Goal: Task Accomplishment & Management: Use online tool/utility

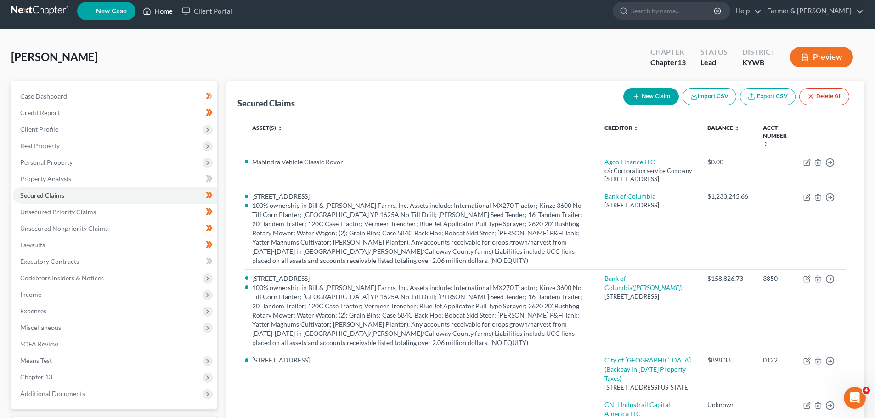
click at [170, 10] on link "Home" at bounding box center [157, 11] width 39 height 17
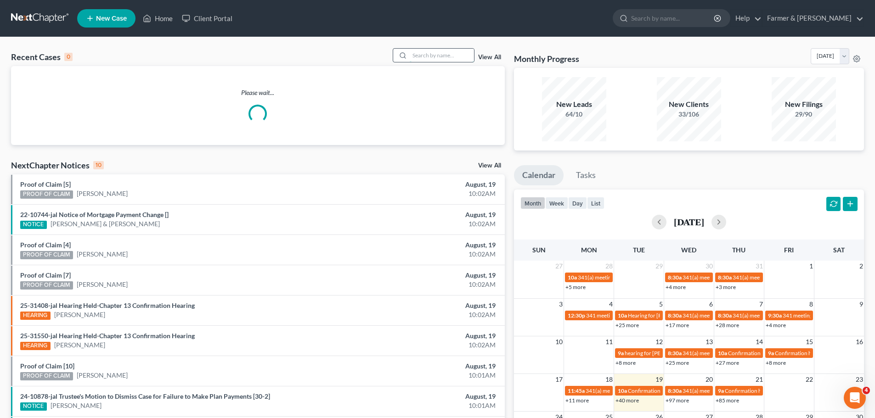
click at [432, 57] on input "search" at bounding box center [442, 55] width 64 height 13
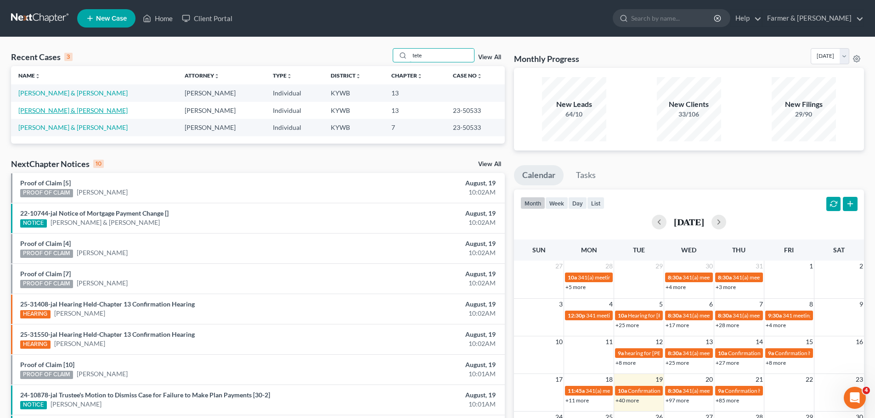
type input "tete"
click at [56, 110] on link "[PERSON_NAME] & [PERSON_NAME]" at bounding box center [72, 111] width 109 height 8
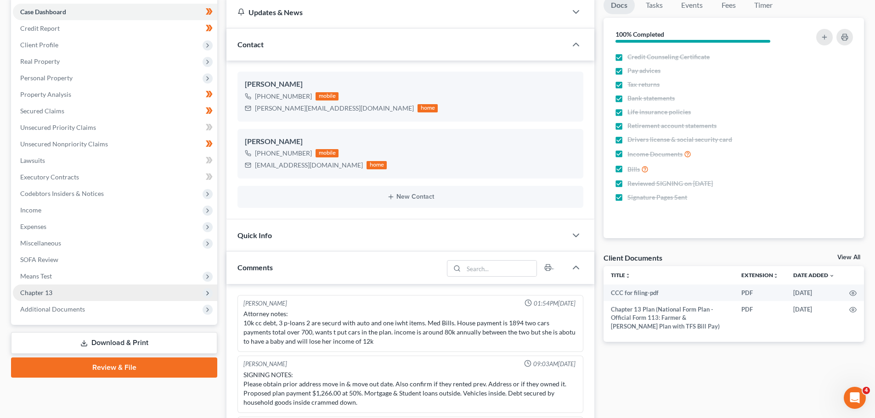
scroll to position [47, 0]
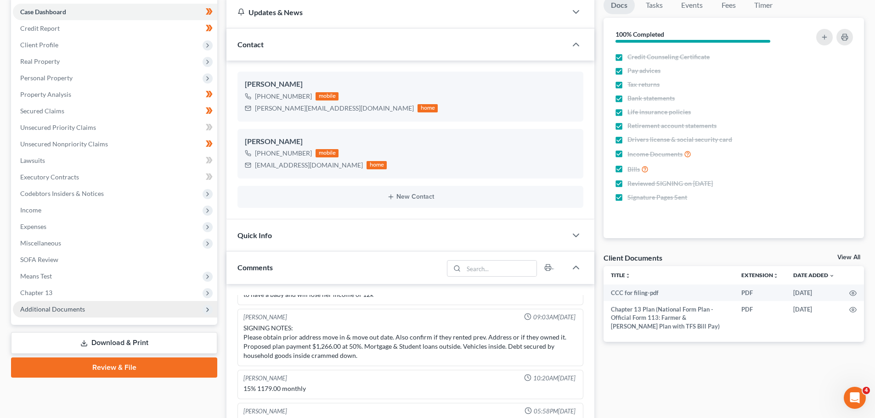
click at [64, 306] on span "Additional Documents" at bounding box center [52, 309] width 65 height 8
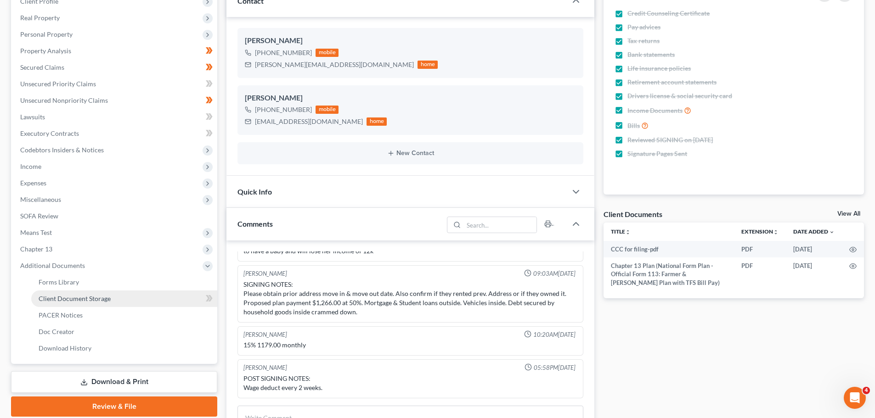
scroll to position [138, 0]
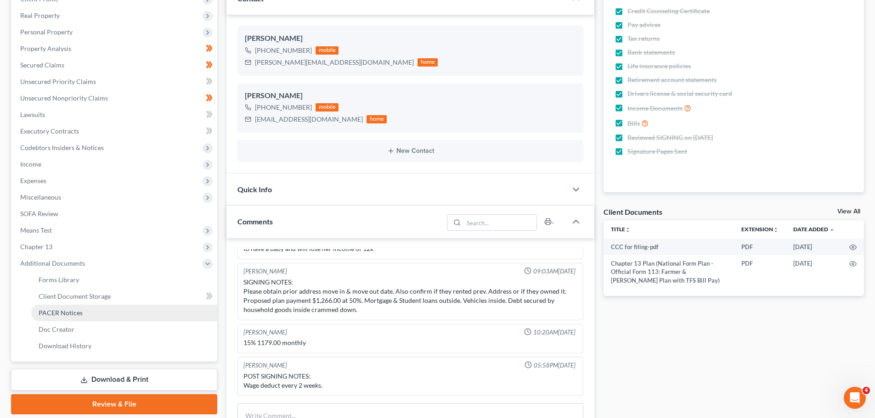
click at [68, 312] on span "PACER Notices" at bounding box center [61, 313] width 44 height 8
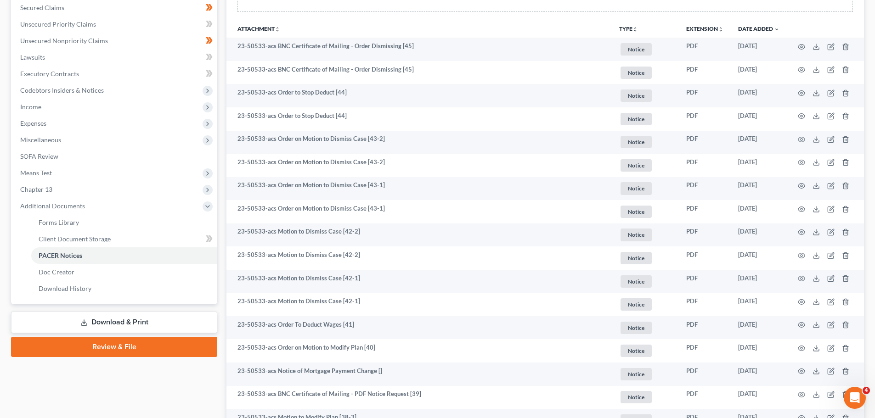
scroll to position [230, 0]
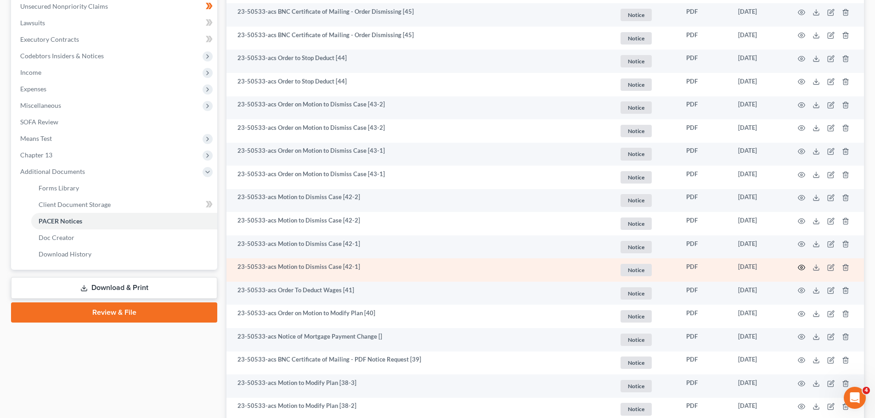
click at [800, 266] on icon "button" at bounding box center [801, 267] width 7 height 7
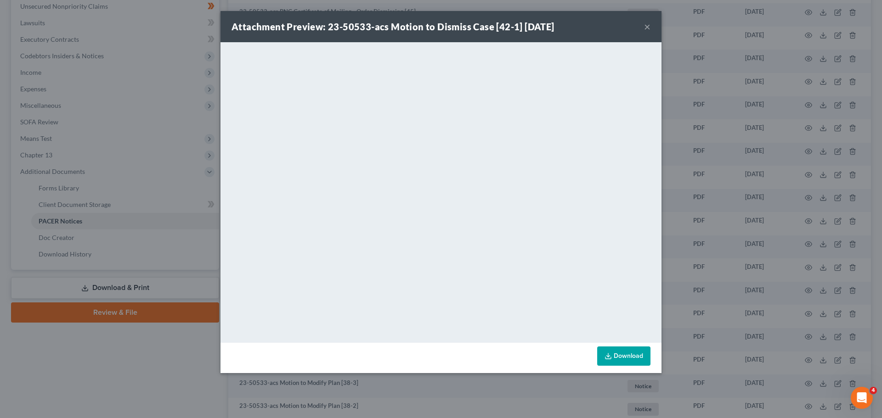
click at [647, 28] on button "×" at bounding box center [647, 26] width 6 height 11
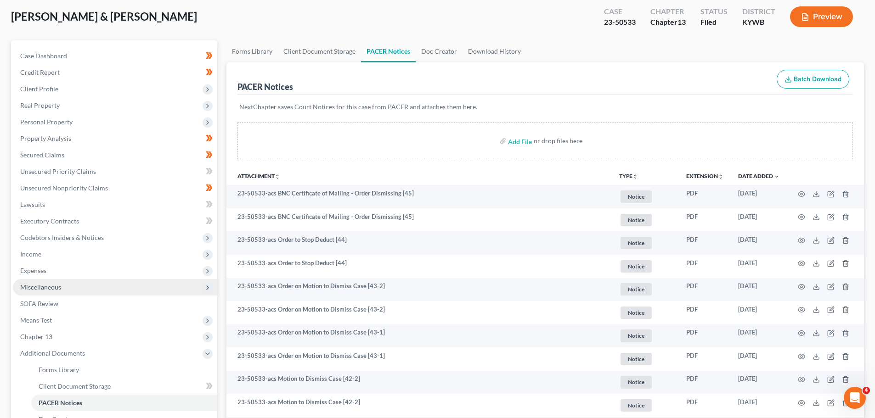
scroll to position [46, 0]
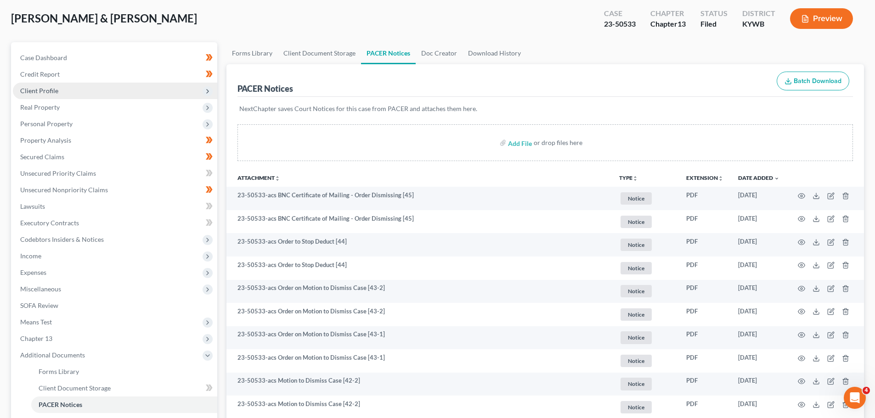
click at [49, 96] on span "Client Profile" at bounding box center [115, 91] width 204 height 17
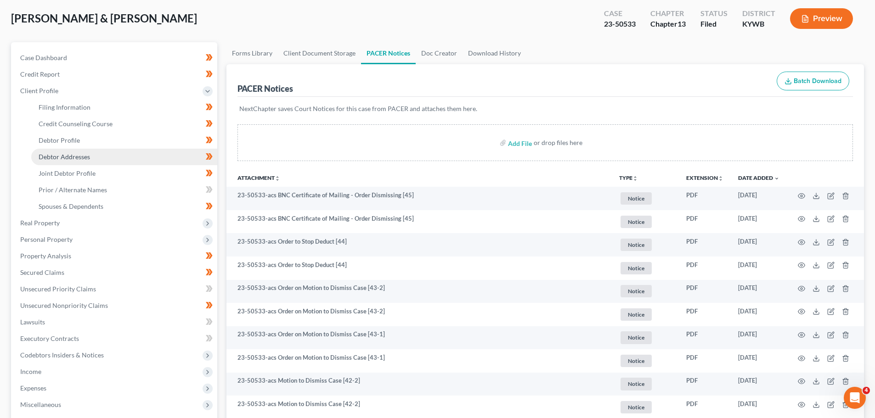
click at [62, 158] on span "Debtor Addresses" at bounding box center [64, 157] width 51 height 8
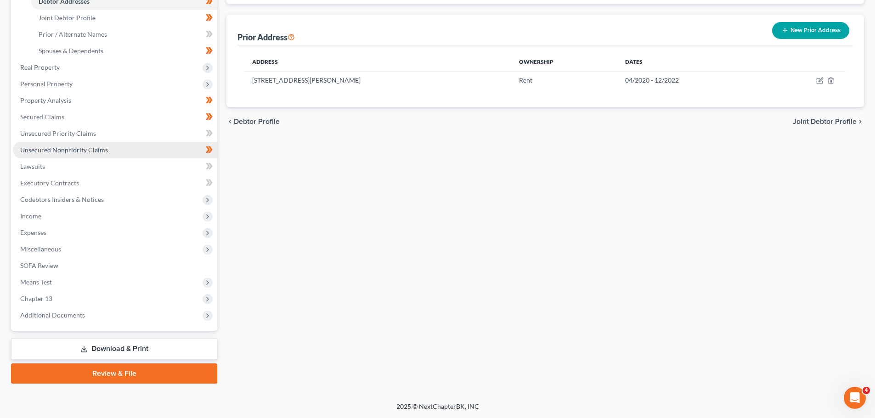
scroll to position [202, 0]
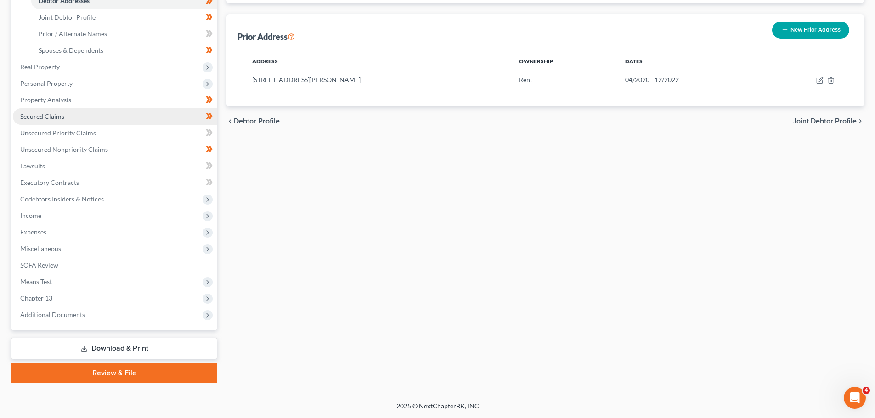
click at [58, 116] on span "Secured Claims" at bounding box center [42, 117] width 44 height 8
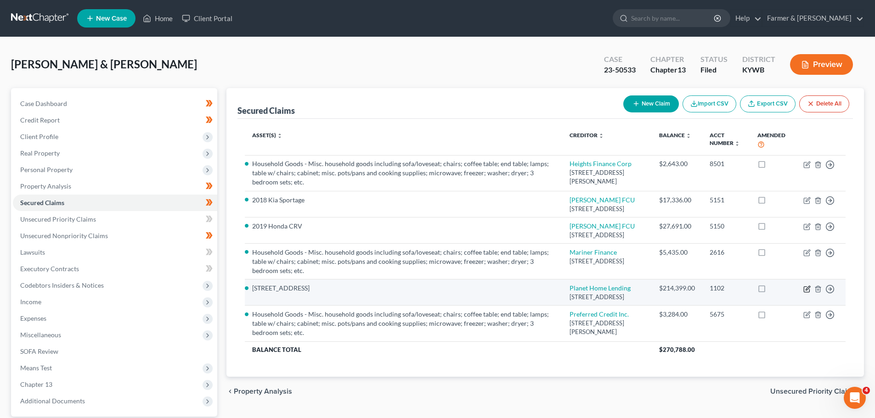
click at [807, 293] on icon "button" at bounding box center [806, 289] width 7 height 7
select select "6"
select select "3"
select select "4"
select select "0"
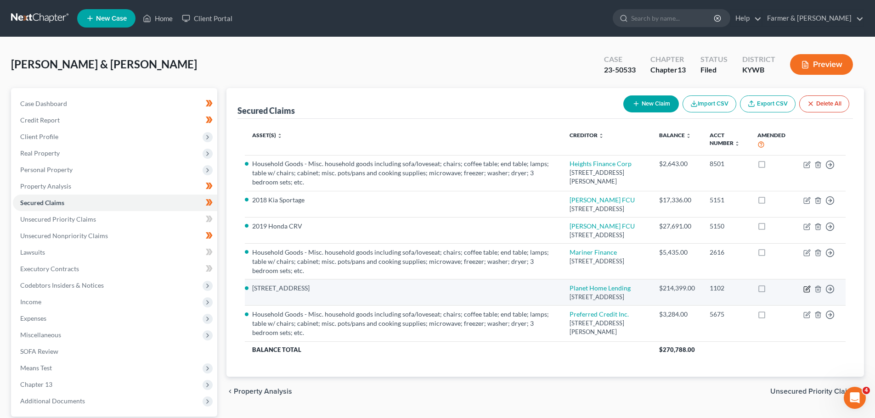
select select "0"
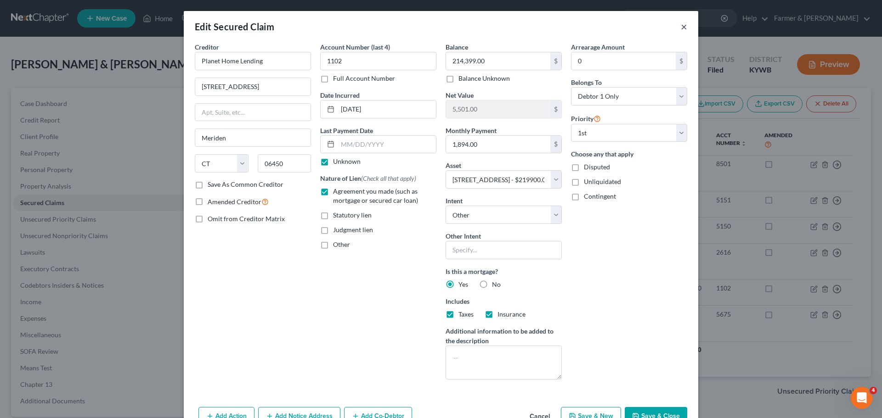
click at [681, 28] on button "×" at bounding box center [684, 26] width 6 height 11
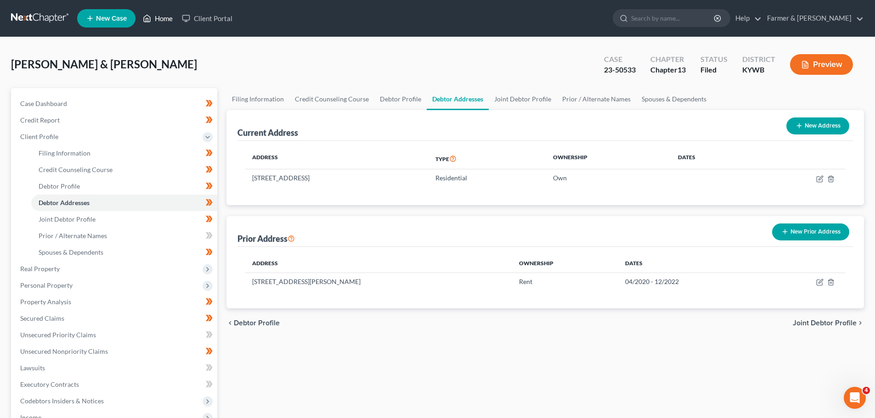
click at [158, 17] on link "Home" at bounding box center [157, 18] width 39 height 17
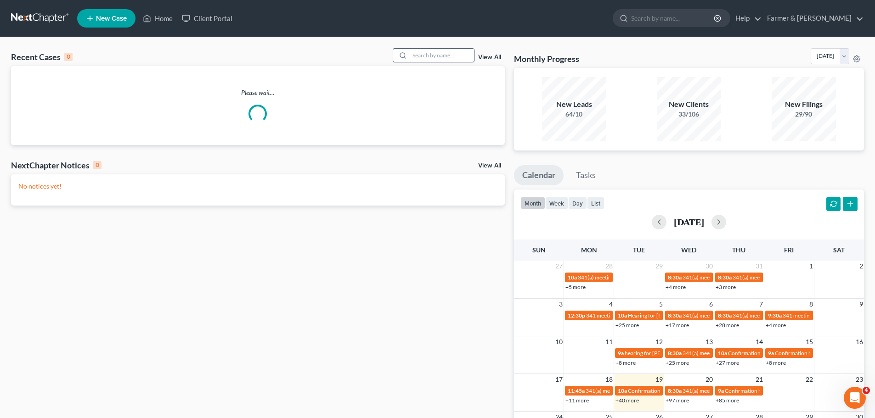
click at [426, 56] on input "search" at bounding box center [442, 55] width 64 height 13
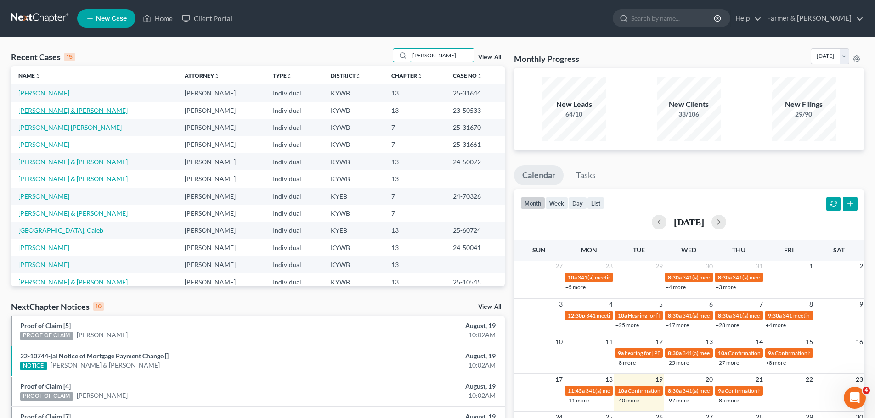
type input "[PERSON_NAME]"
click at [62, 112] on link "[PERSON_NAME] & [PERSON_NAME]" at bounding box center [72, 111] width 109 height 8
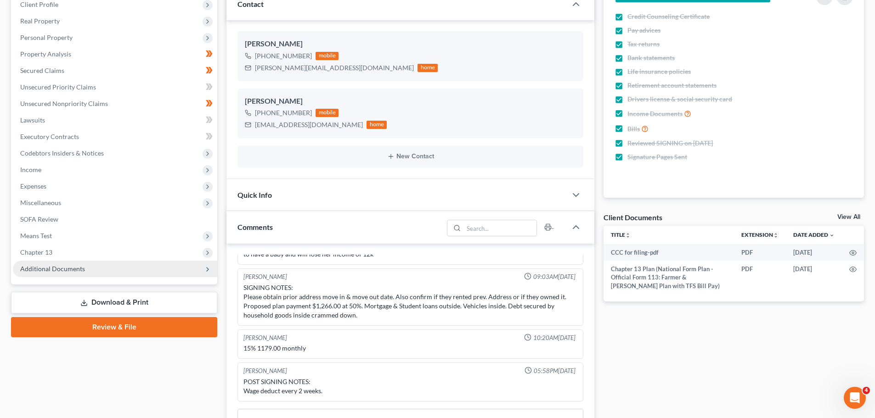
scroll to position [230, 0]
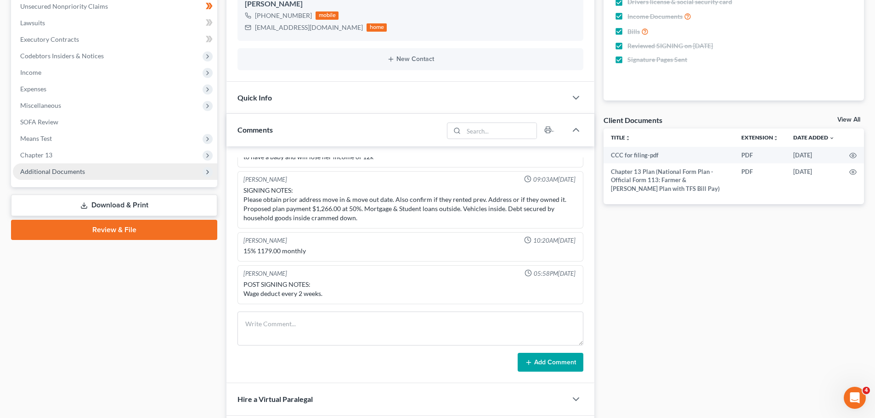
click at [67, 171] on span "Additional Documents" at bounding box center [52, 172] width 65 height 8
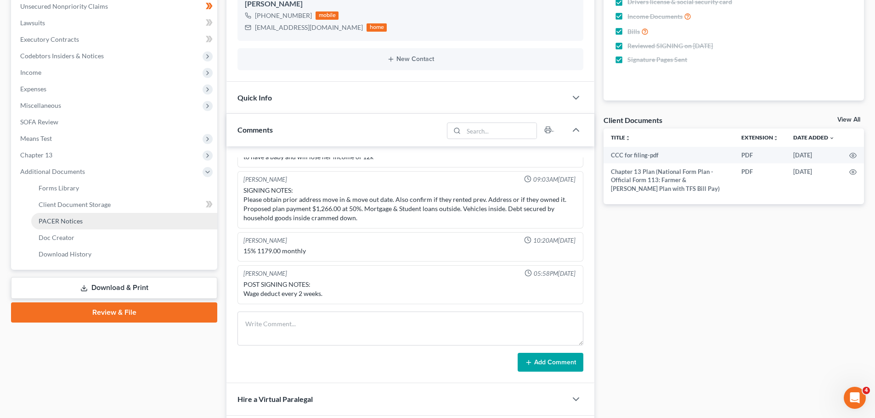
click at [96, 224] on link "PACER Notices" at bounding box center [124, 221] width 186 height 17
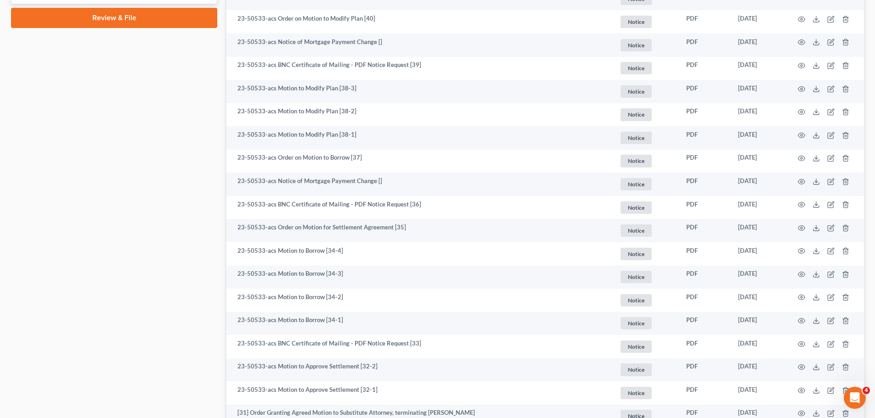
scroll to position [551, 0]
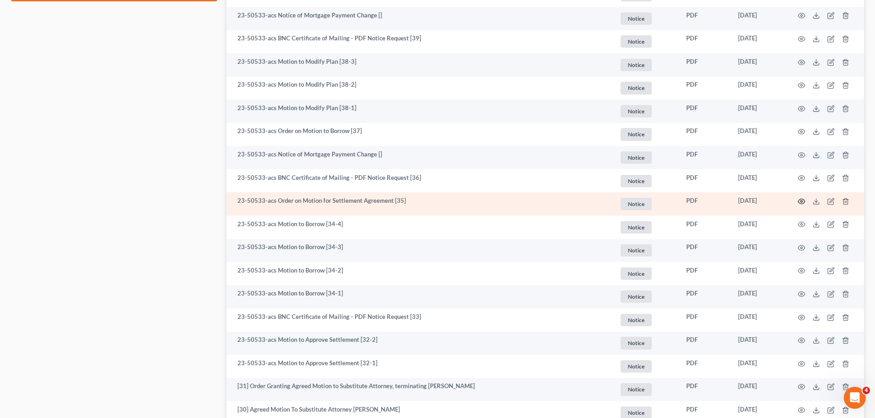
click at [800, 198] on icon "button" at bounding box center [801, 201] width 7 height 7
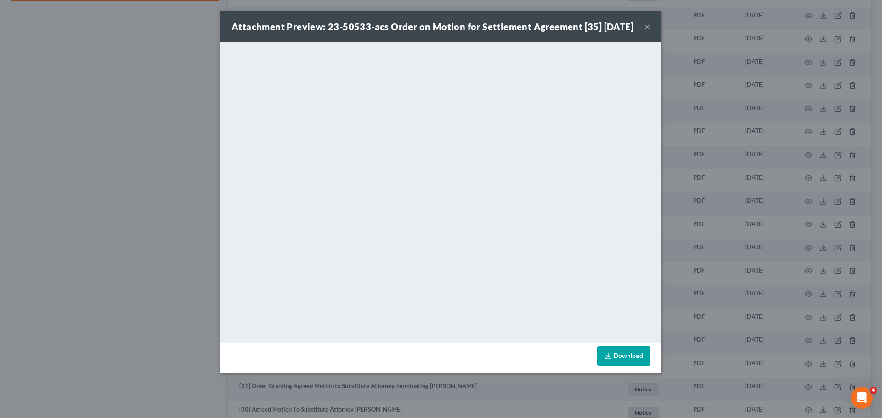
click at [647, 32] on button "×" at bounding box center [647, 26] width 6 height 11
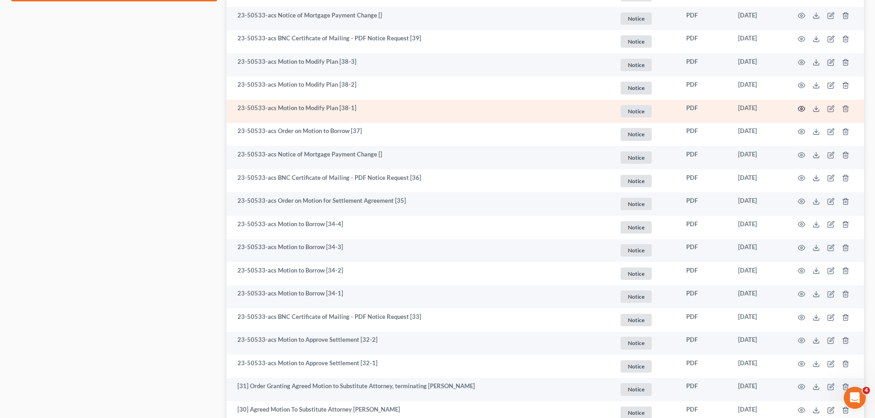
click at [802, 109] on circle "button" at bounding box center [801, 109] width 2 height 2
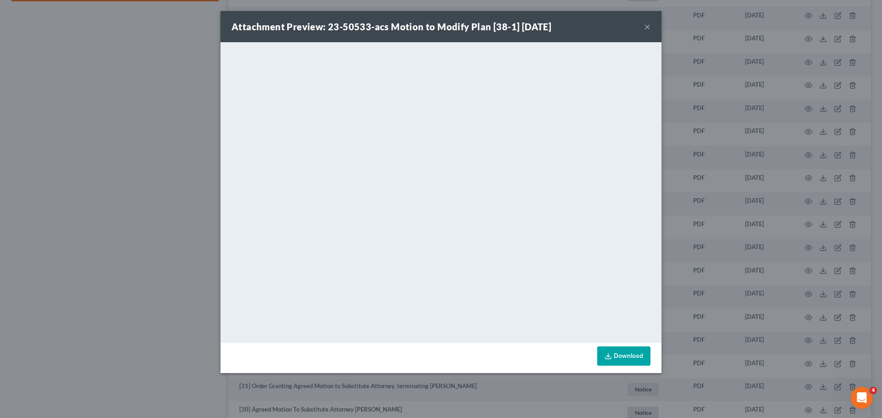
click at [646, 24] on button "×" at bounding box center [647, 26] width 6 height 11
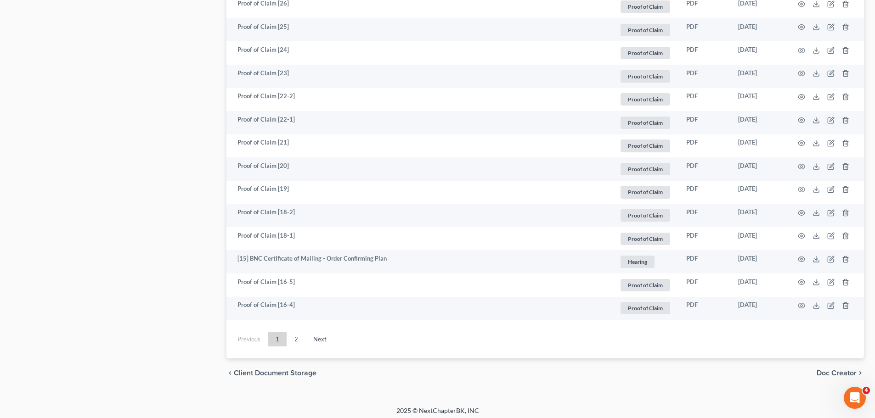
scroll to position [1625, 0]
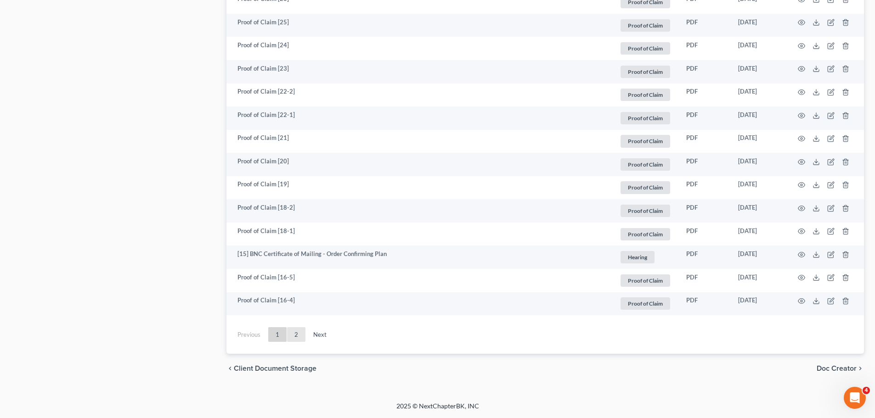
click at [295, 335] on link "2" at bounding box center [296, 334] width 18 height 15
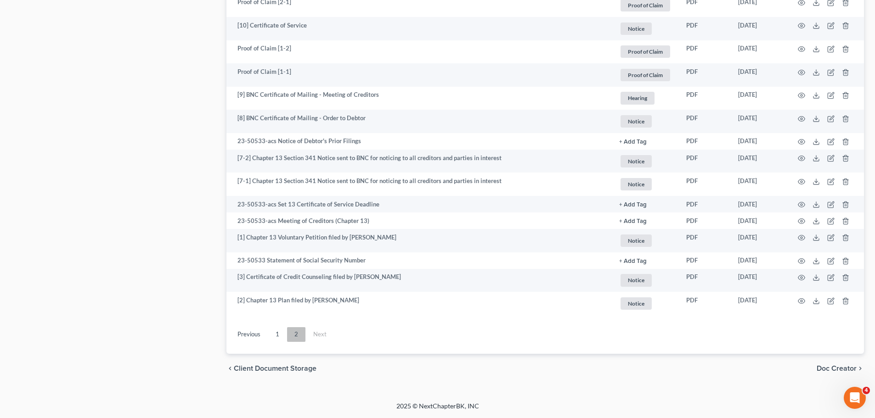
click at [297, 336] on link "2" at bounding box center [296, 334] width 18 height 15
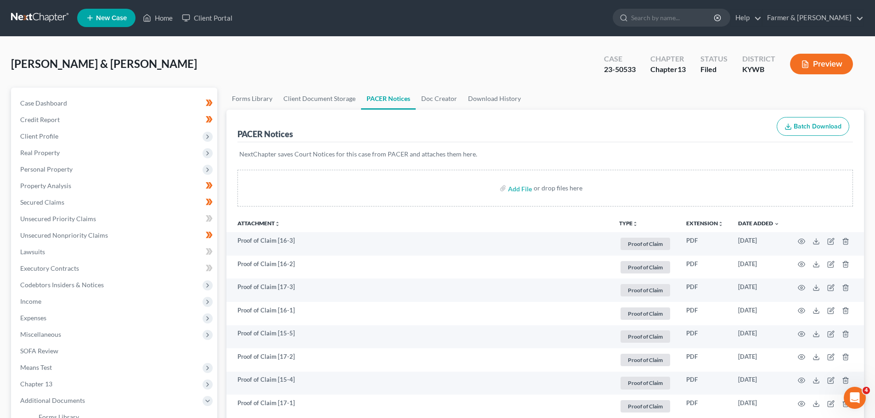
scroll to position [0, 0]
click at [162, 17] on link "Home" at bounding box center [157, 18] width 39 height 17
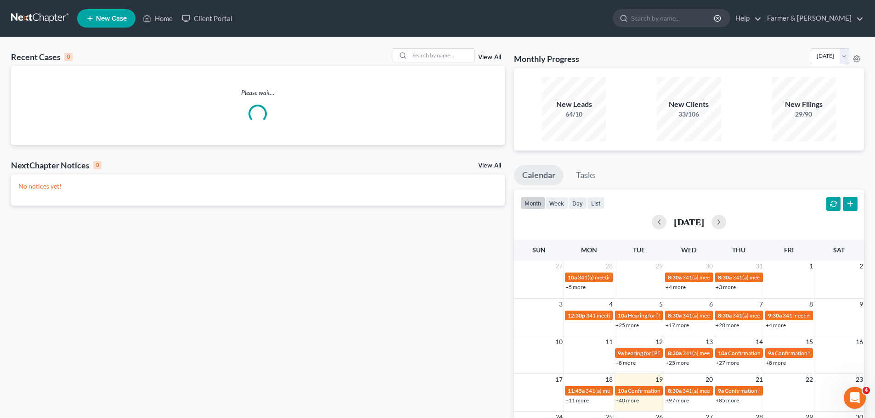
click at [429, 46] on div "Recent Cases 0 View All Please wait... NextChapter Notices 0 View All No notice…" at bounding box center [437, 275] width 875 height 477
click at [416, 52] on input "search" at bounding box center [442, 55] width 64 height 13
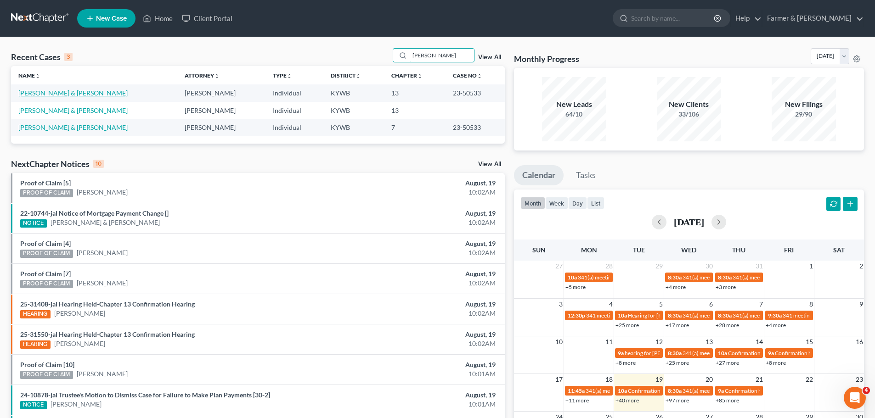
type input "[PERSON_NAME]"
click at [56, 92] on link "[PERSON_NAME] & [PERSON_NAME]" at bounding box center [72, 93] width 109 height 8
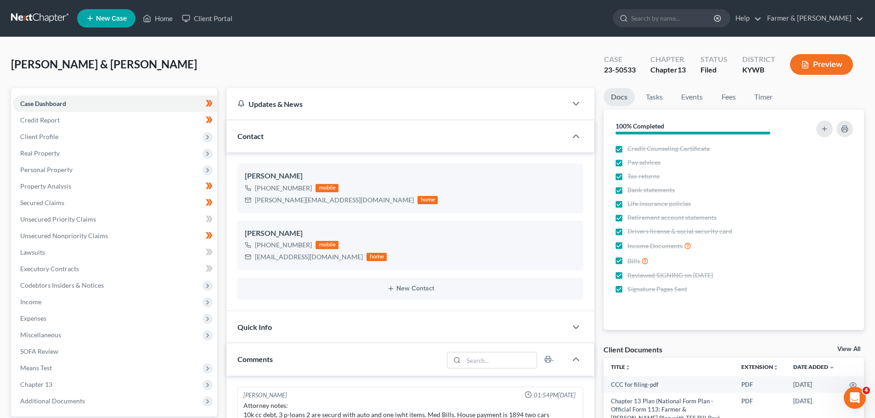
scroll to position [47, 0]
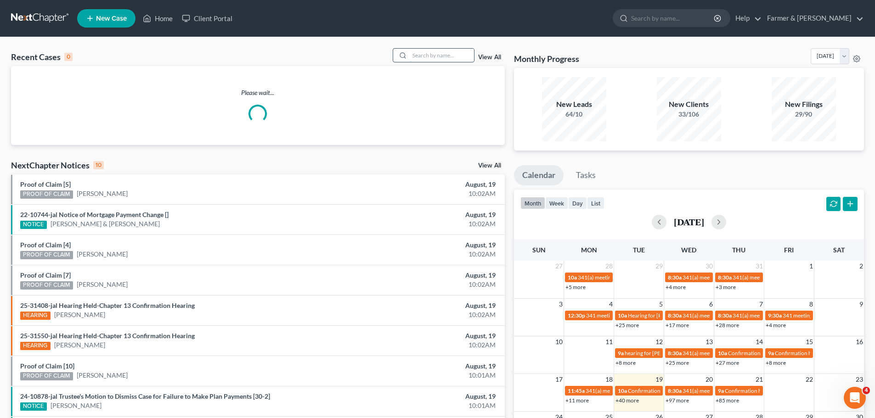
click at [428, 56] on input "search" at bounding box center [442, 55] width 64 height 13
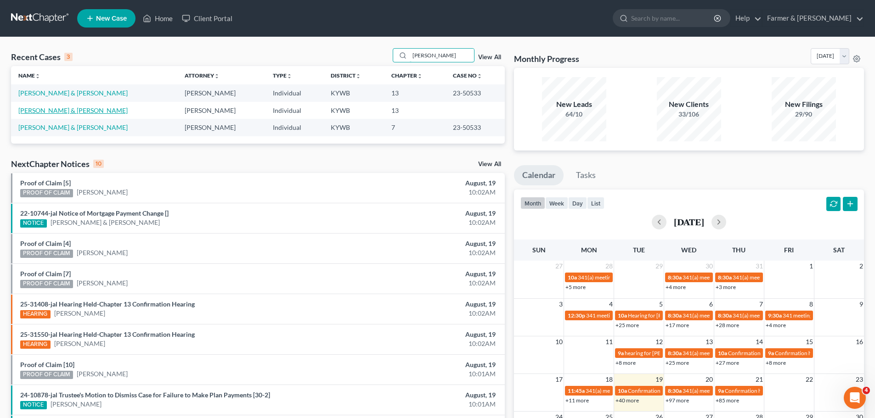
type input "[PERSON_NAME]"
click at [51, 113] on link "[PERSON_NAME] & [PERSON_NAME]" at bounding box center [72, 111] width 109 height 8
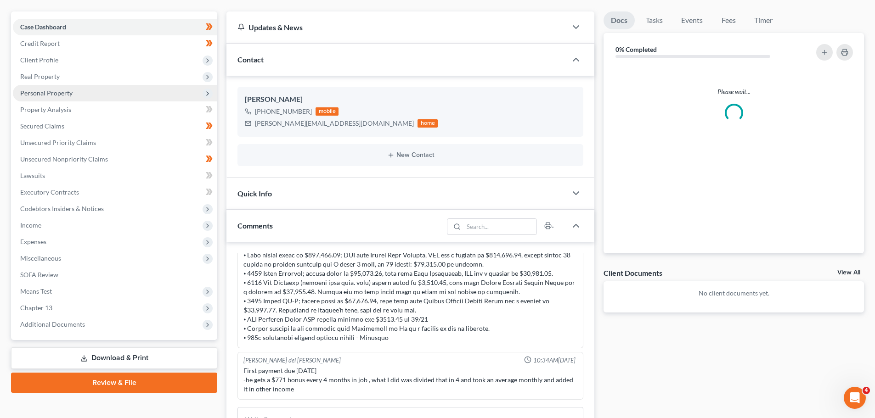
scroll to position [92, 0]
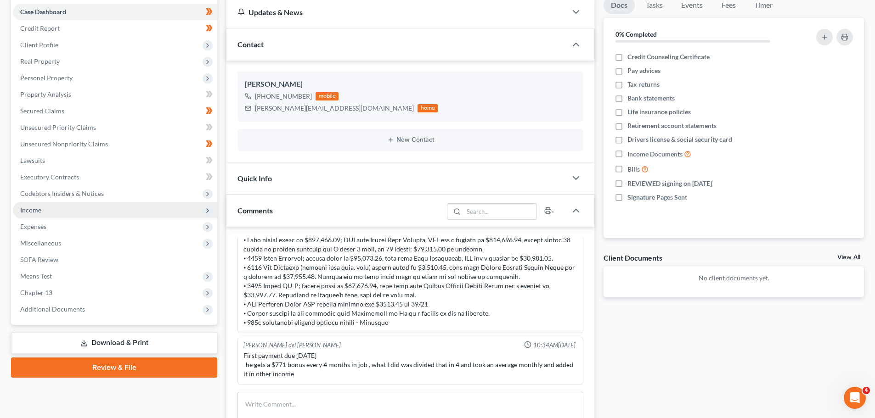
click at [39, 209] on span "Income" at bounding box center [30, 210] width 21 height 8
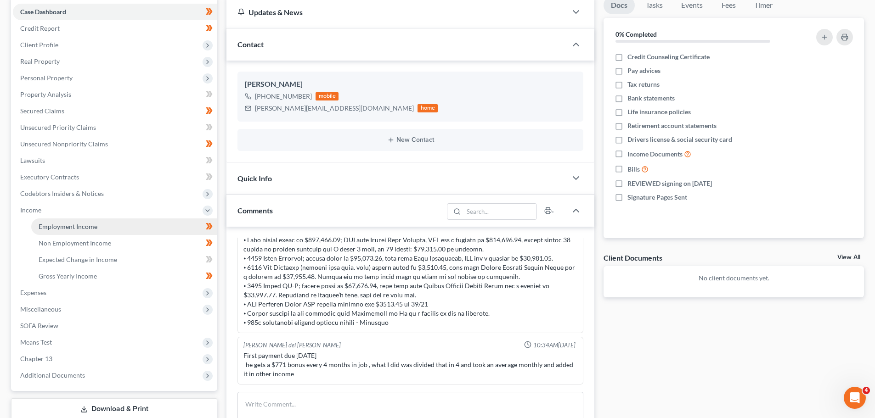
click at [68, 226] on span "Employment Income" at bounding box center [68, 227] width 59 height 8
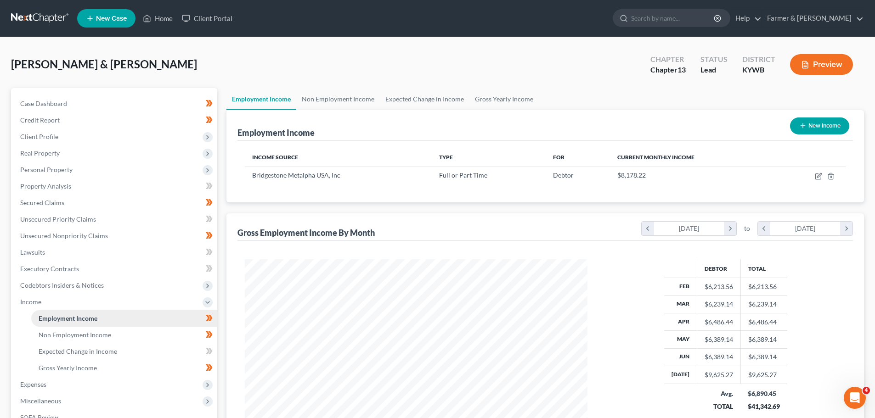
scroll to position [171, 361]
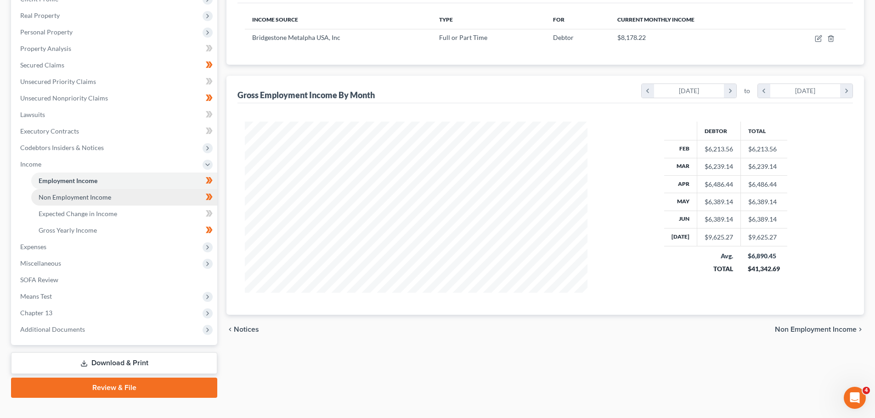
click at [70, 202] on link "Non Employment Income" at bounding box center [124, 197] width 186 height 17
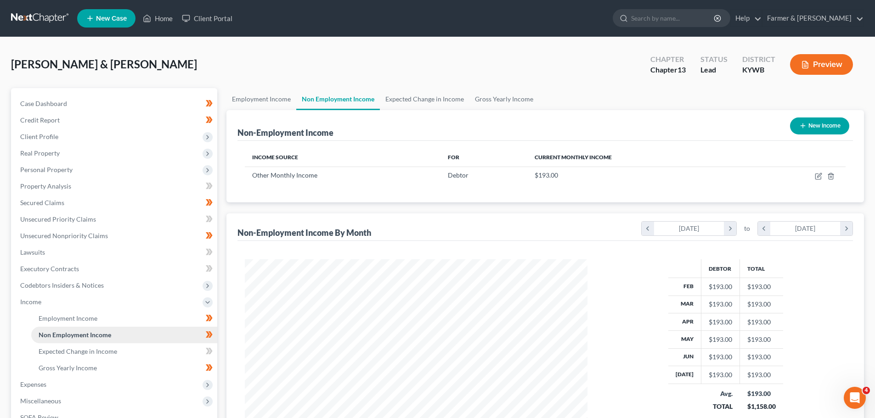
scroll to position [171, 361]
click at [43, 139] on span "Client Profile" at bounding box center [39, 137] width 38 height 8
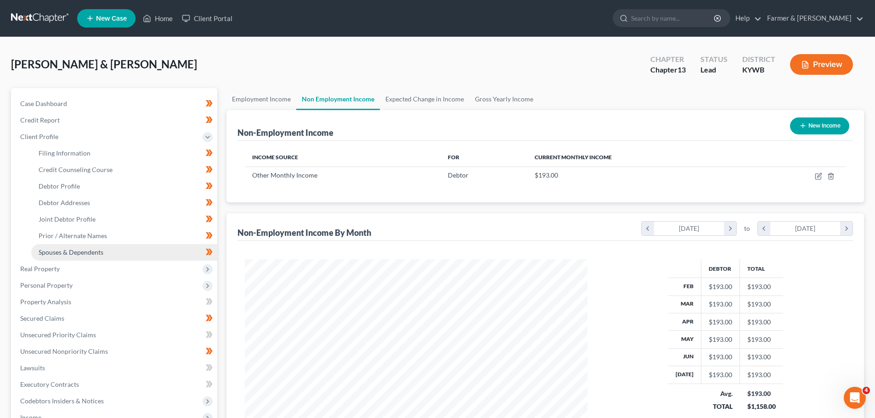
click at [73, 250] on span "Spouses & Dependents" at bounding box center [71, 252] width 65 height 8
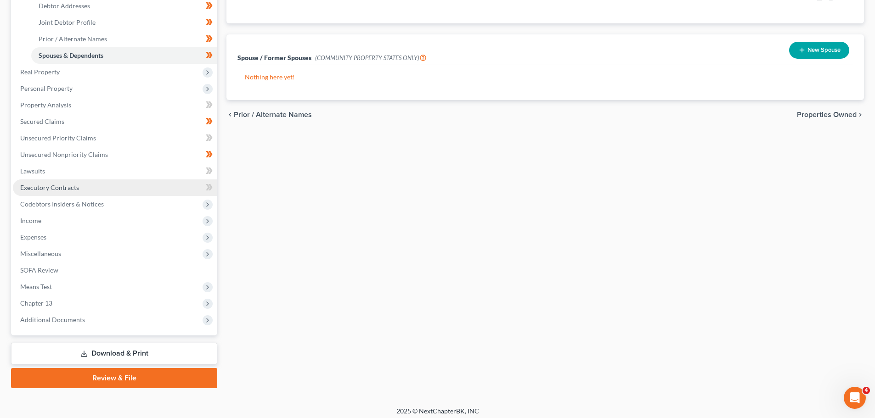
scroll to position [202, 0]
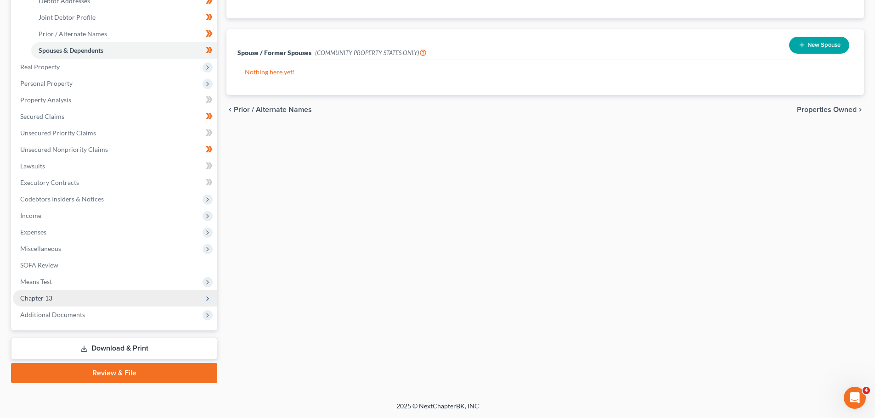
click at [49, 299] on span "Chapter 13" at bounding box center [36, 298] width 32 height 8
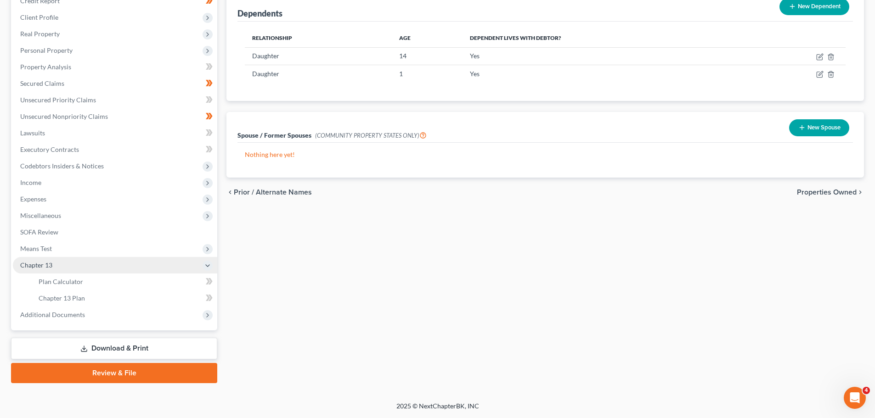
scroll to position [119, 0]
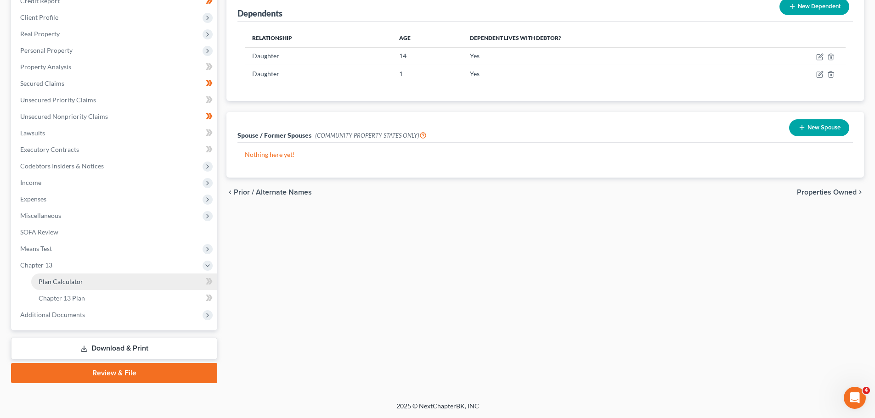
click at [55, 282] on span "Plan Calculator" at bounding box center [61, 282] width 45 height 8
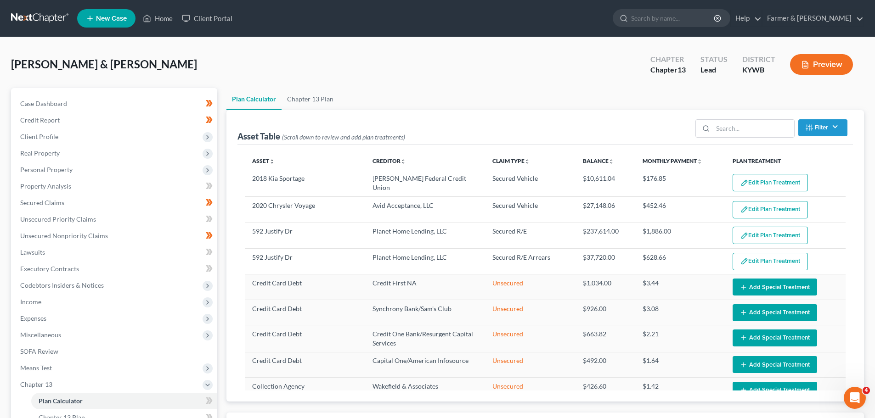
select select "59"
click at [54, 98] on link "Case Dashboard" at bounding box center [115, 104] width 204 height 17
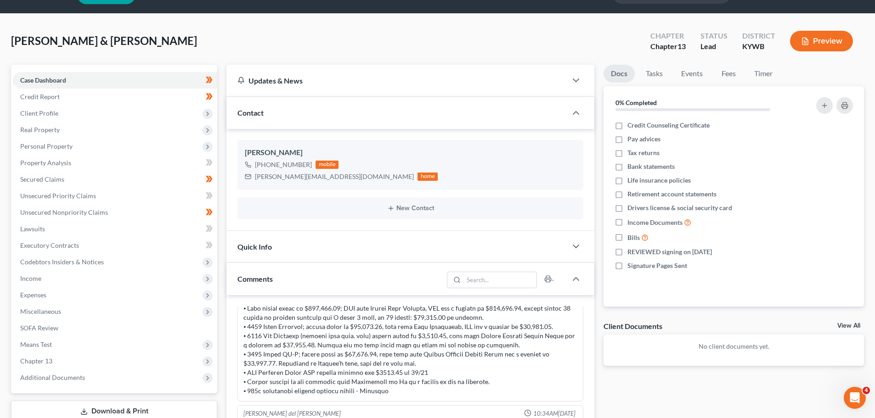
scroll to position [46, 0]
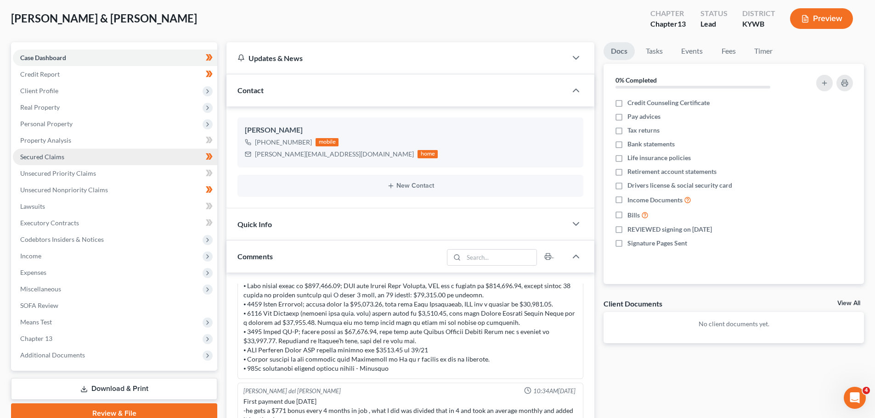
click at [61, 153] on span "Secured Claims" at bounding box center [42, 157] width 44 height 8
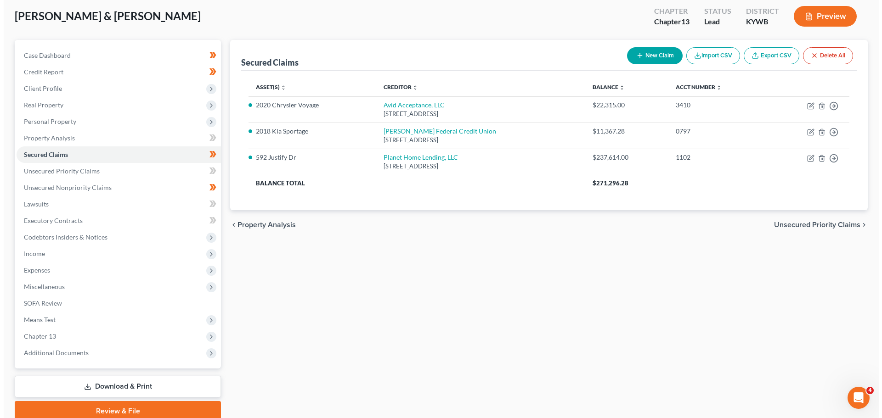
scroll to position [86, 0]
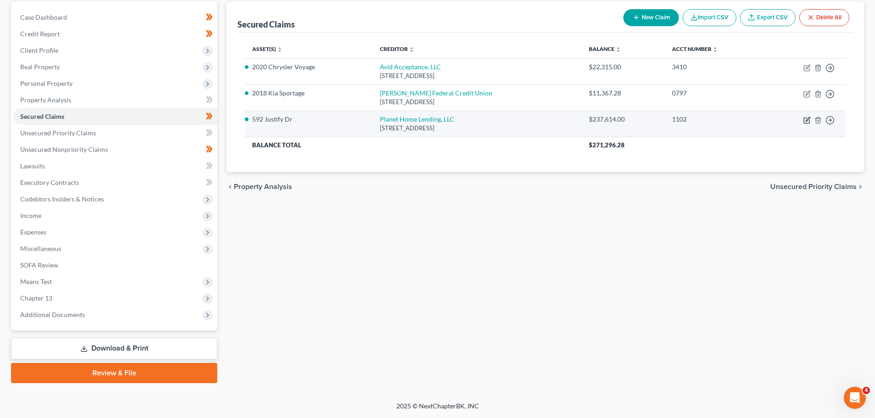
click at [805, 119] on icon "button" at bounding box center [806, 120] width 7 height 7
select select "6"
select select "4"
select select "0"
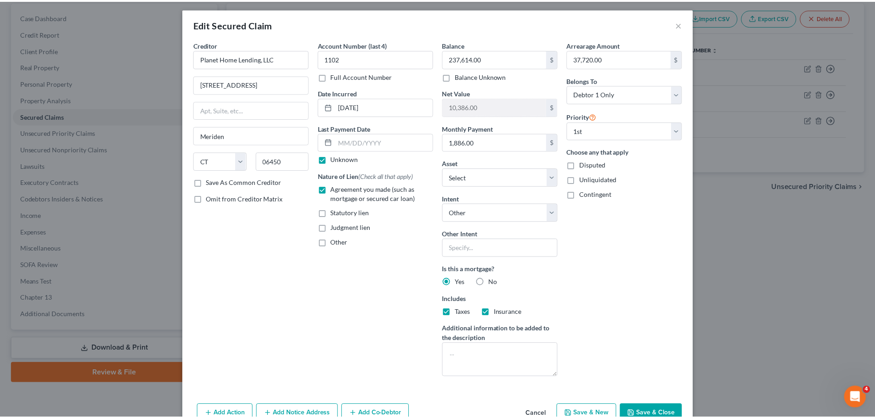
scroll to position [0, 0]
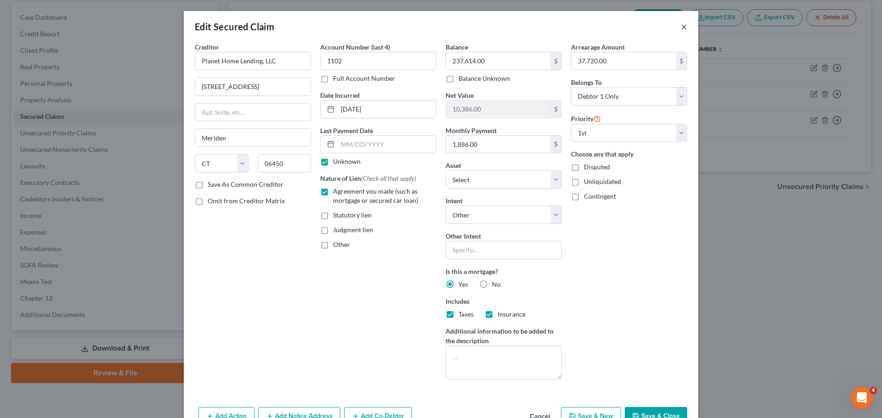
click at [681, 27] on button "×" at bounding box center [684, 26] width 6 height 11
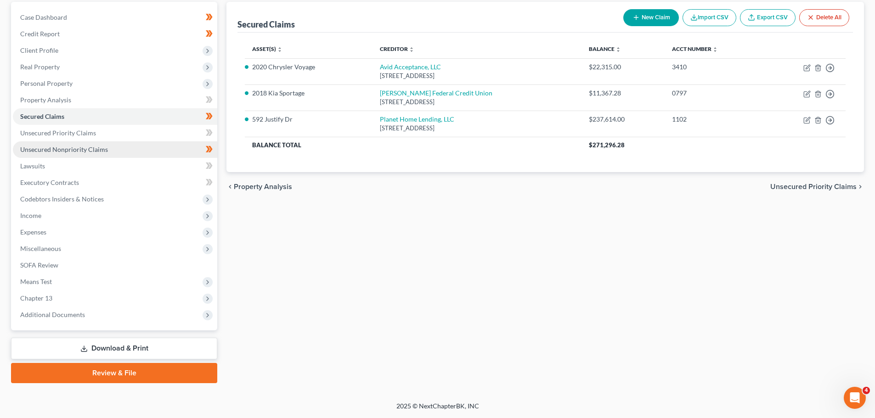
click at [99, 146] on span "Unsecured Nonpriority Claims" at bounding box center [64, 150] width 88 height 8
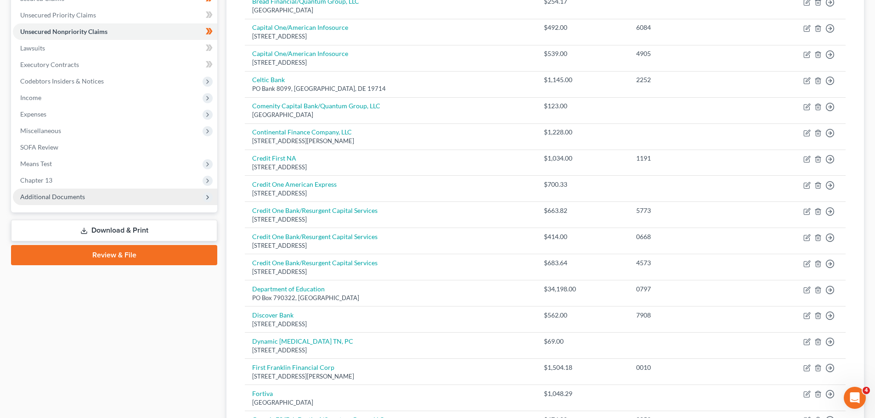
scroll to position [184, 0]
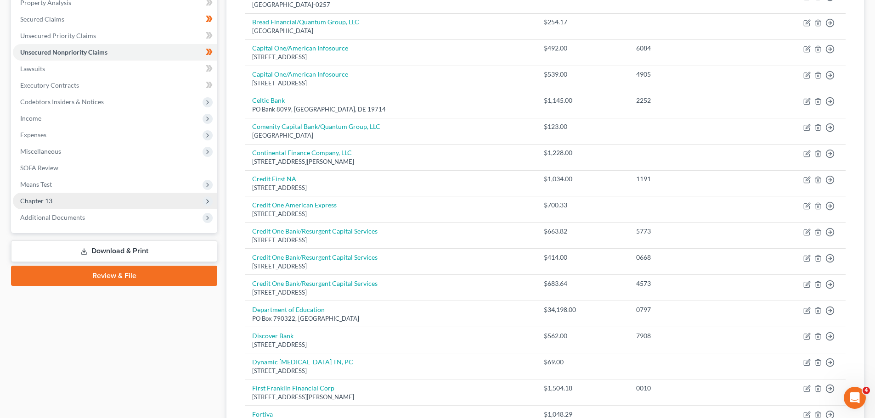
click at [207, 203] on polyline at bounding box center [208, 202] width 2 height 4
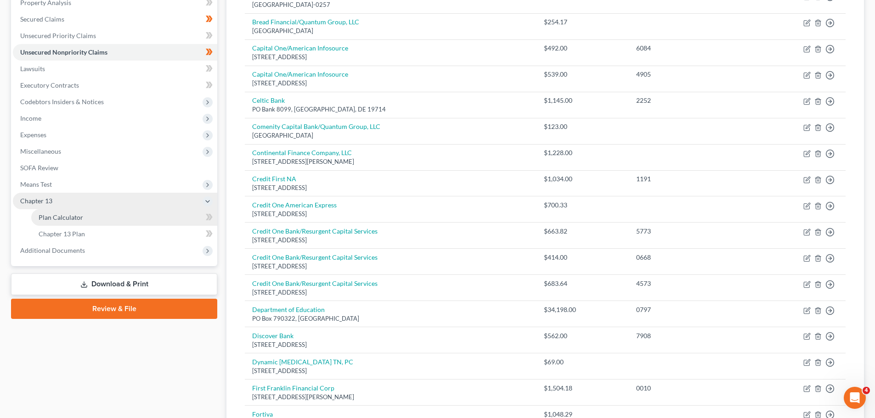
click at [73, 215] on span "Plan Calculator" at bounding box center [61, 218] width 45 height 8
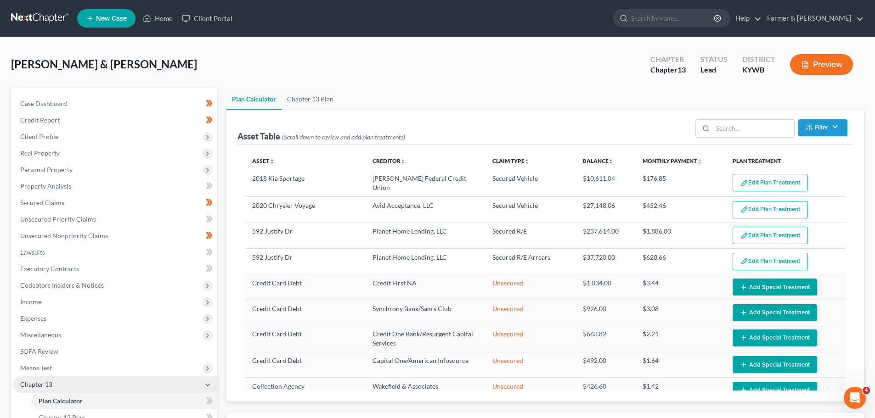
click at [222, 216] on div "Plan Calculator Chapter 13 Plan Asset Table (Scroll down to review and add plan…" at bounding box center [545, 326] width 647 height 476
select select "59"
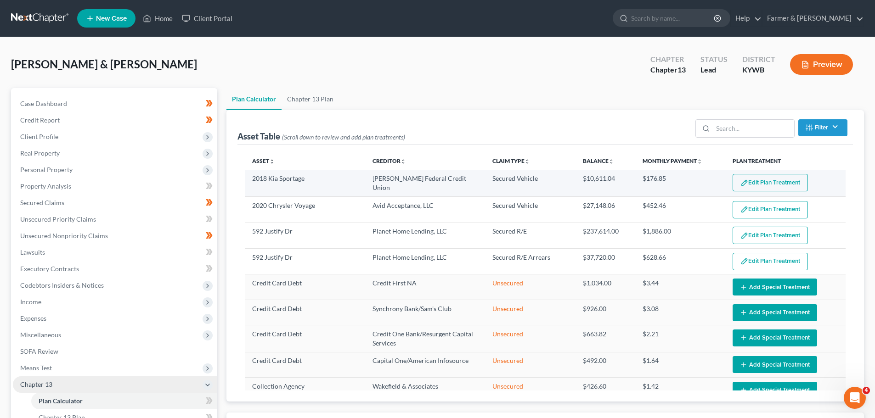
click at [741, 181] on img "button" at bounding box center [744, 183] width 8 height 8
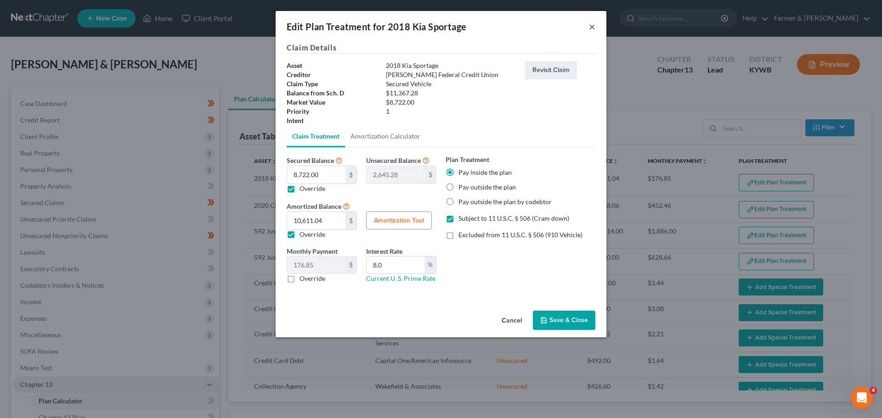
click at [589, 26] on button "×" at bounding box center [592, 26] width 6 height 11
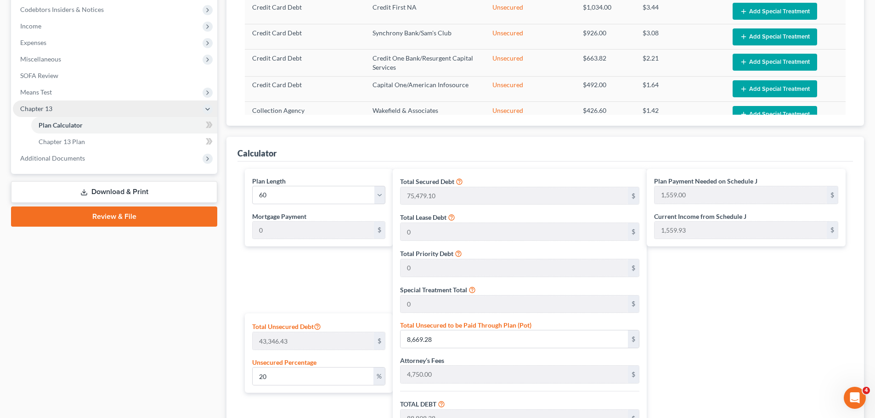
scroll to position [276, 0]
click at [220, 236] on div "Case Dashboard Payments Invoices Payments Payments Credit Report Client Profile" at bounding box center [113, 198] width 215 height 770
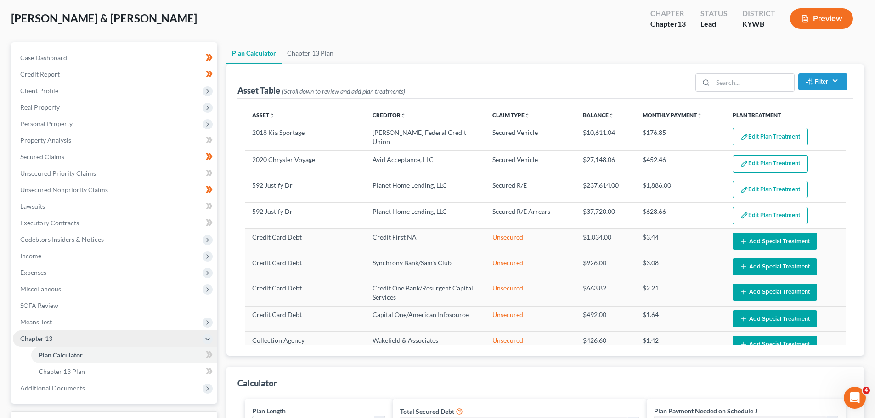
scroll to position [0, 0]
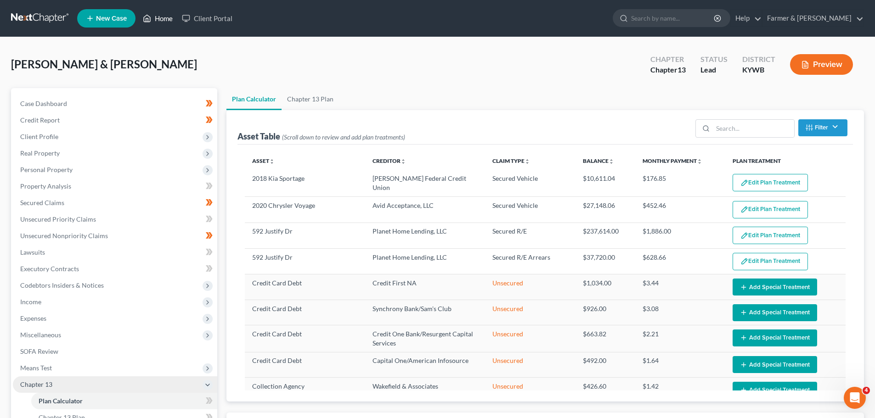
drag, startPoint x: 166, startPoint y: 14, endPoint x: 165, endPoint y: 9, distance: 5.6
click at [166, 14] on link "Home" at bounding box center [157, 18] width 39 height 17
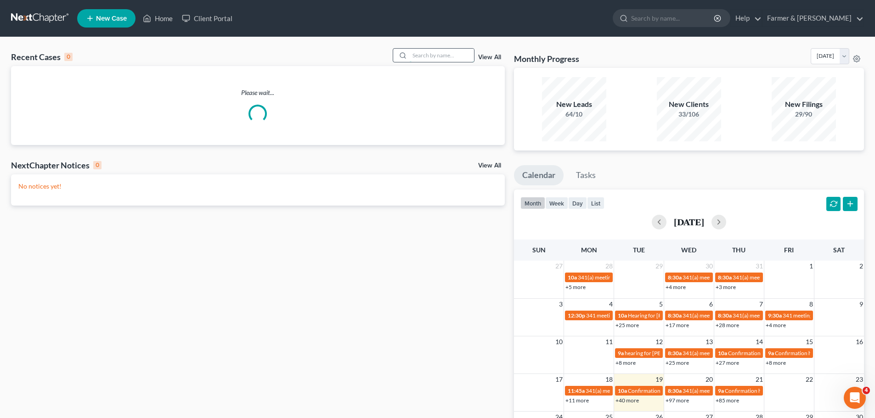
click at [428, 61] on input "search" at bounding box center [442, 55] width 64 height 13
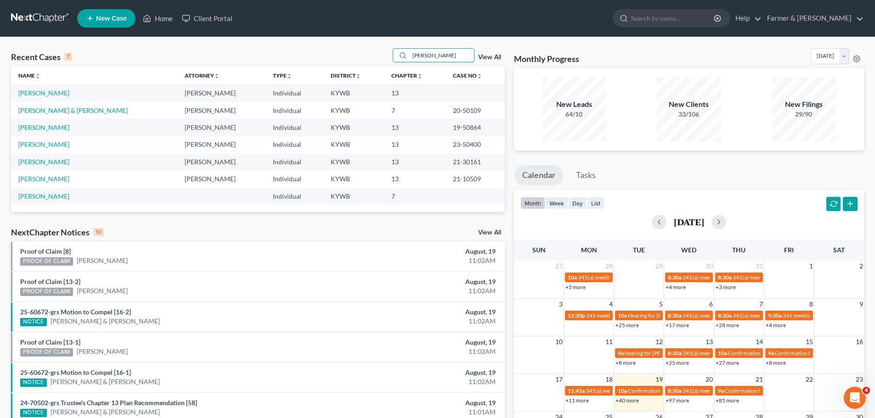
type input "[PERSON_NAME]"
click at [36, 95] on link "[PERSON_NAME]" at bounding box center [43, 93] width 51 height 8
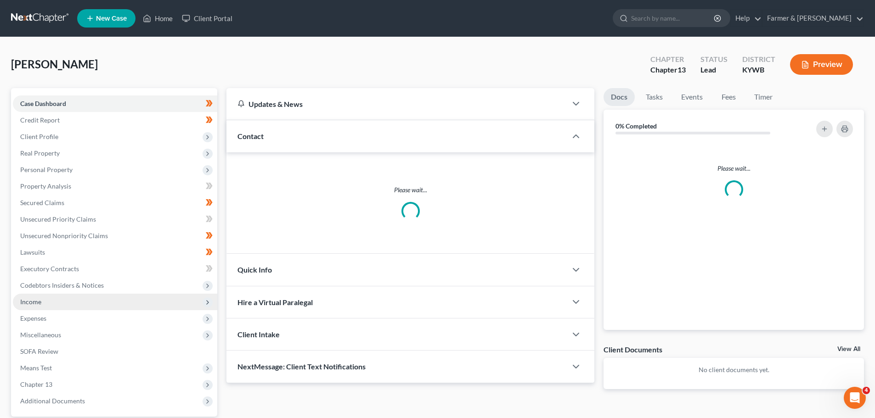
click at [35, 308] on span "Income" at bounding box center [115, 302] width 204 height 17
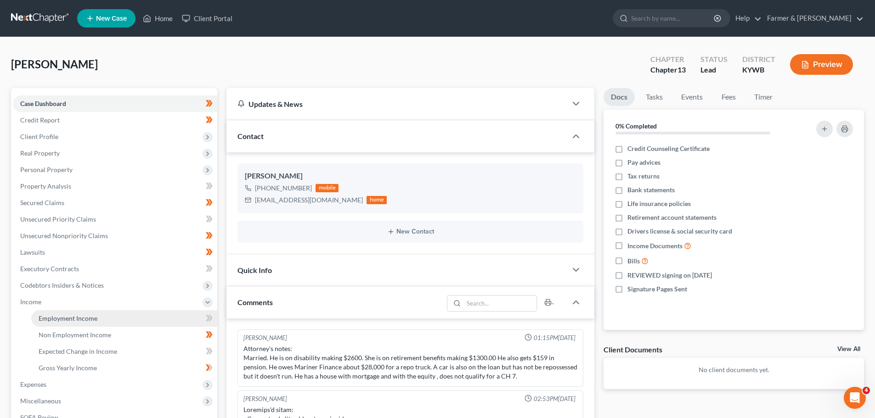
scroll to position [136, 0]
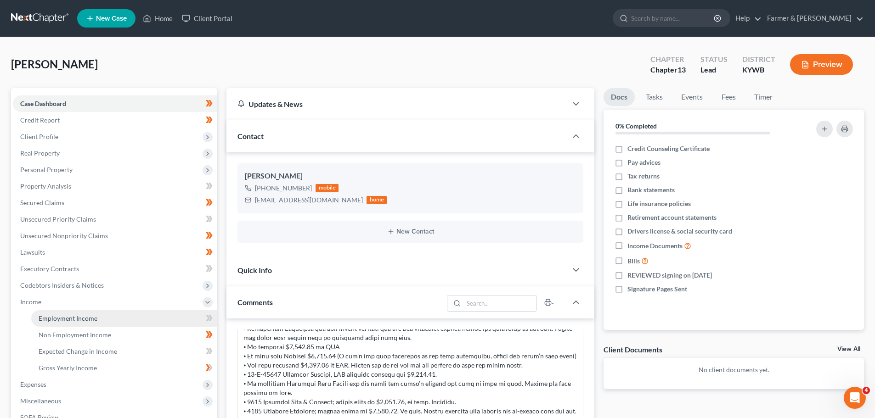
click at [69, 323] on link "Employment Income" at bounding box center [124, 318] width 186 height 17
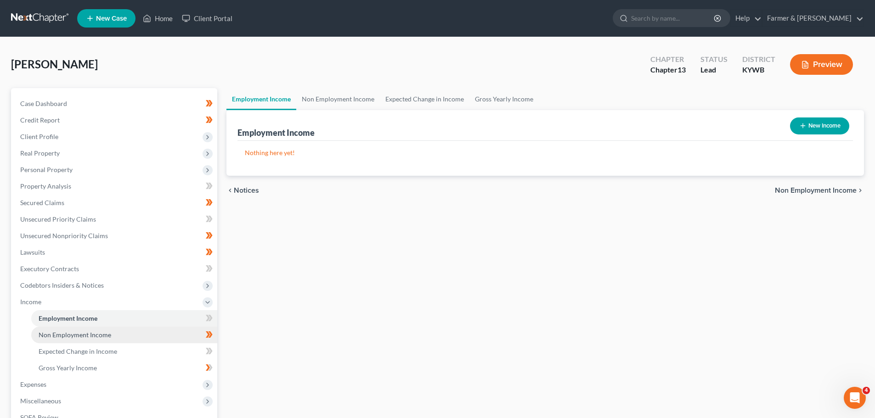
click at [69, 335] on span "Non Employment Income" at bounding box center [75, 335] width 73 height 8
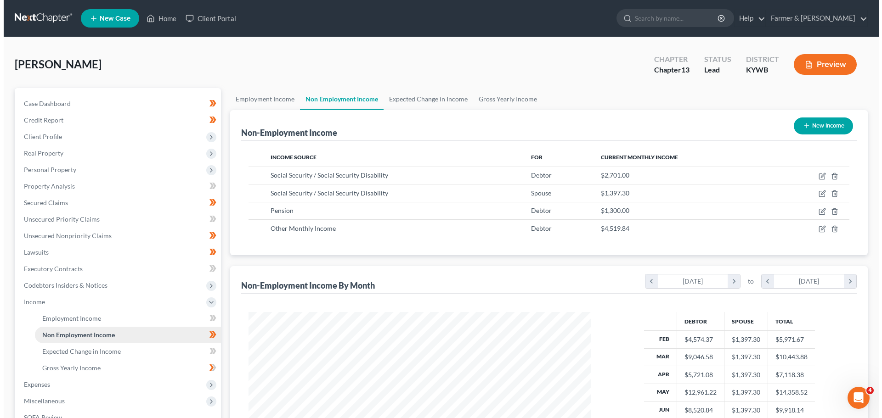
scroll to position [171, 361]
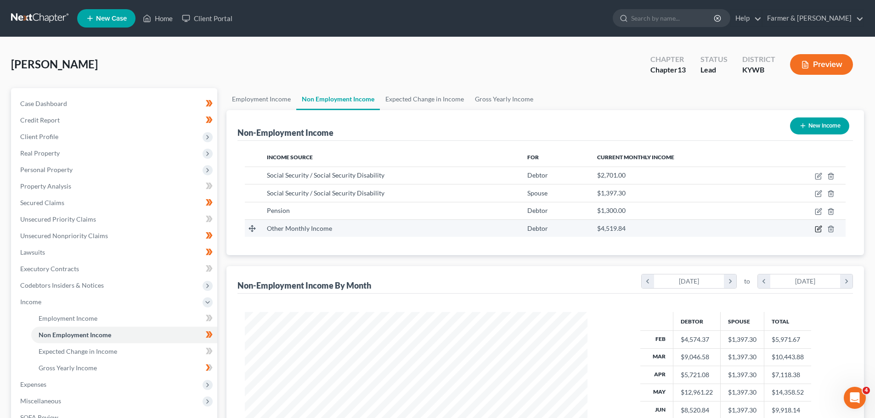
click at [818, 230] on icon "button" at bounding box center [819, 228] width 4 height 4
select select "13"
select select "0"
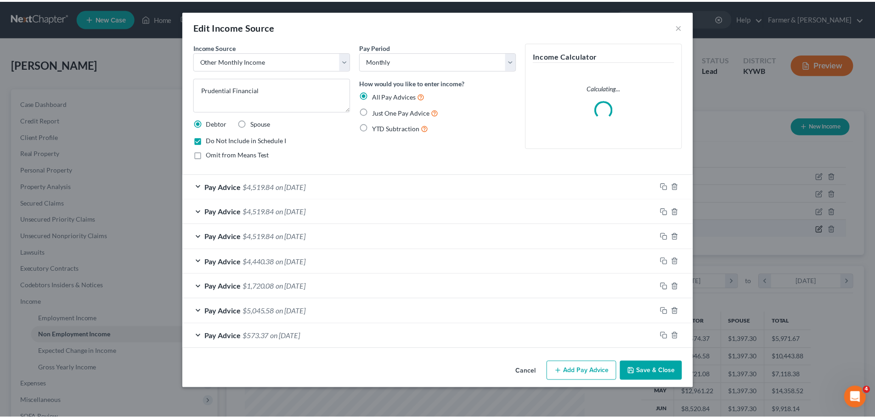
scroll to position [173, 364]
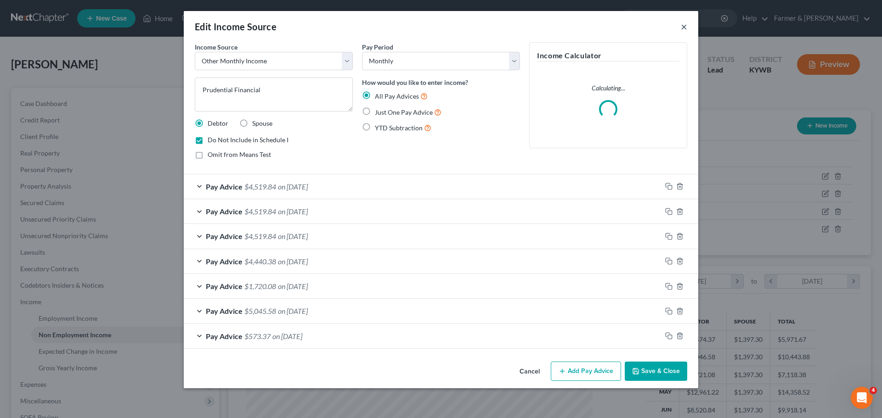
click at [683, 24] on button "×" at bounding box center [684, 26] width 6 height 11
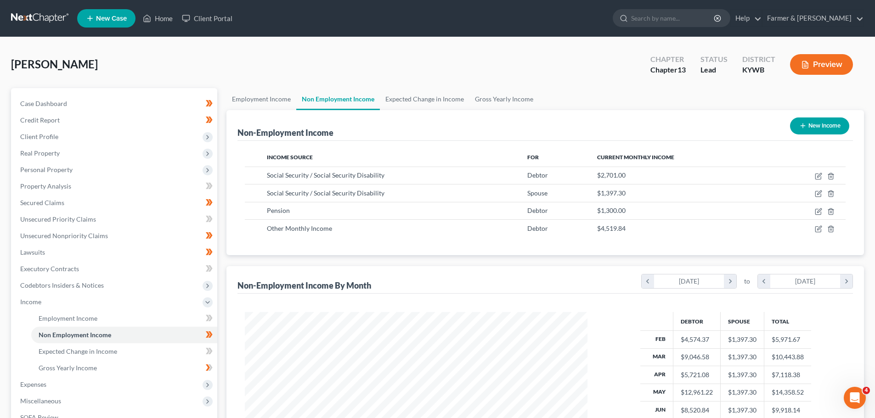
scroll to position [459025, 458835]
click at [44, 203] on span "Secured Claims" at bounding box center [42, 203] width 44 height 8
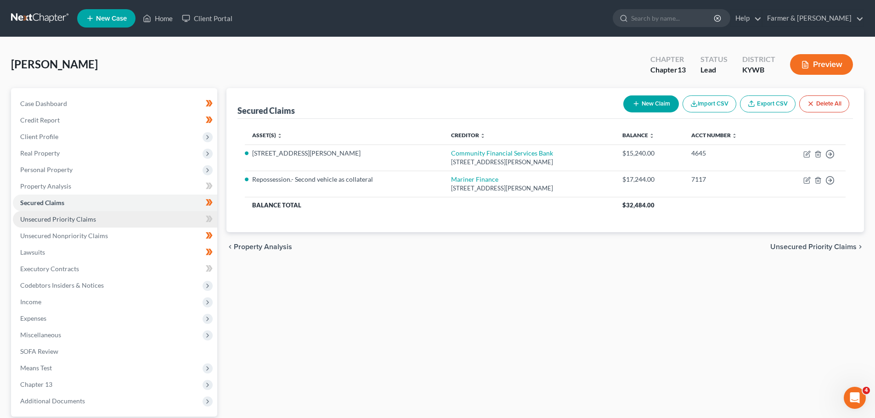
click at [68, 212] on link "Unsecured Priority Claims" at bounding box center [115, 219] width 204 height 17
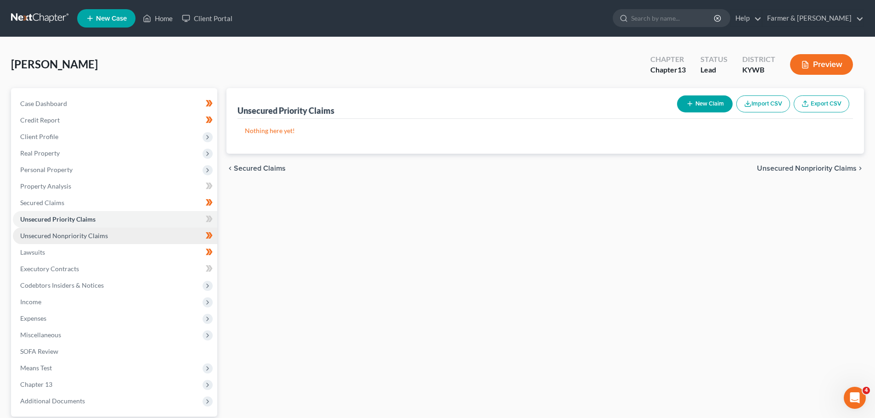
click at [69, 240] on link "Unsecured Nonpriority Claims" at bounding box center [115, 236] width 204 height 17
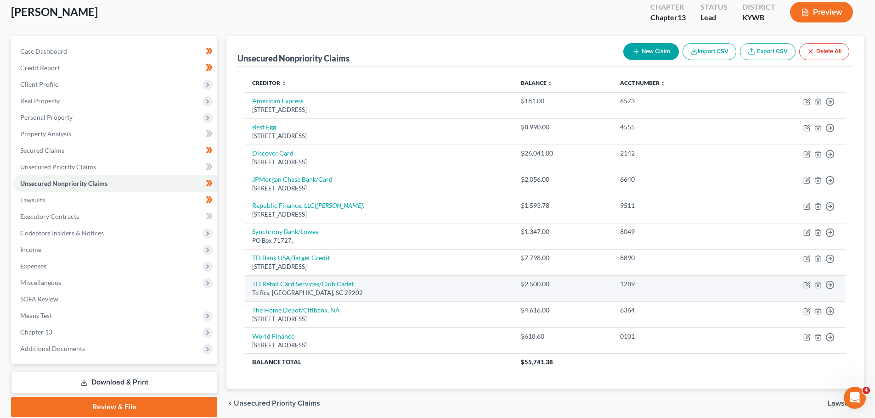
scroll to position [87, 0]
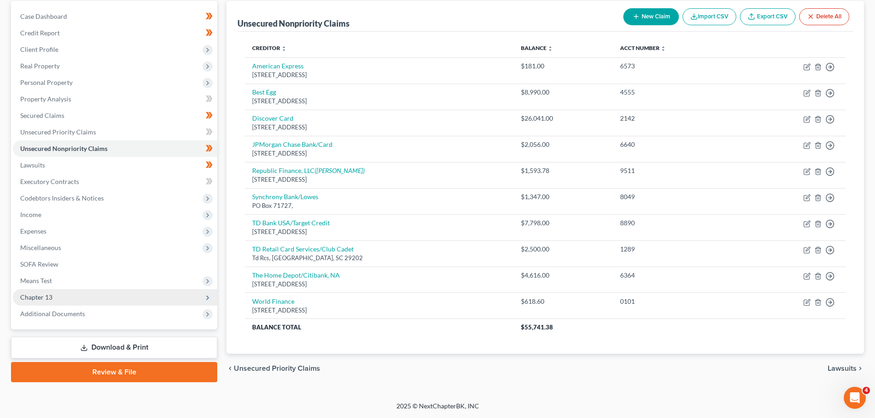
click at [48, 300] on span "Chapter 13" at bounding box center [36, 297] width 32 height 8
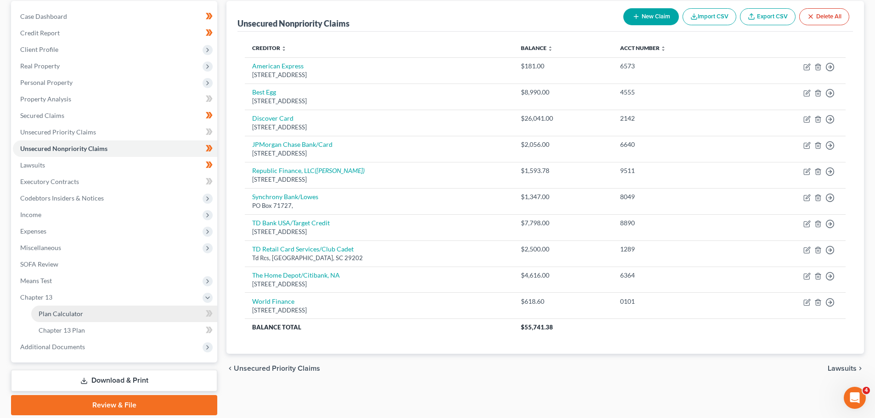
click at [70, 314] on span "Plan Calculator" at bounding box center [61, 314] width 45 height 8
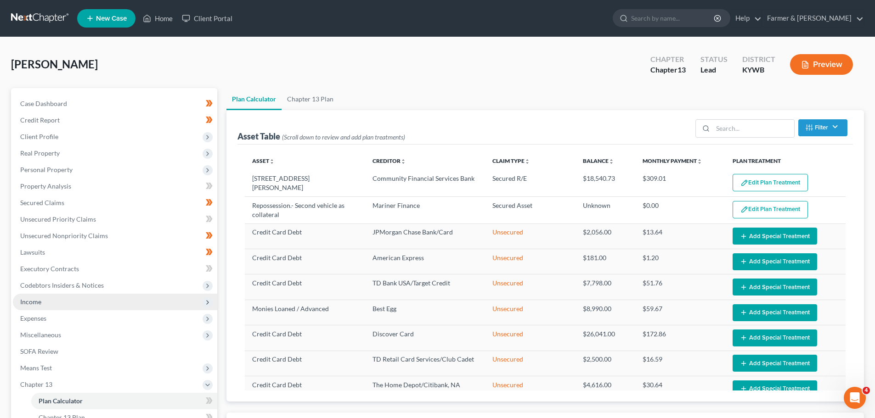
click at [60, 307] on span "Income" at bounding box center [115, 302] width 204 height 17
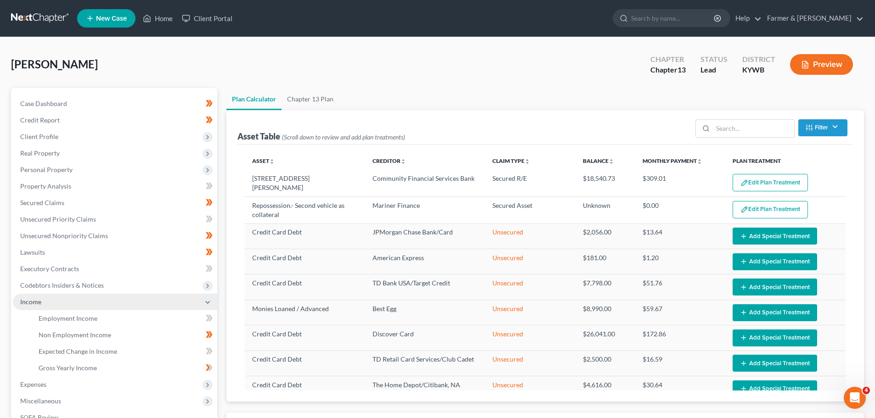
select select "59"
click at [34, 305] on span "Income" at bounding box center [30, 302] width 21 height 8
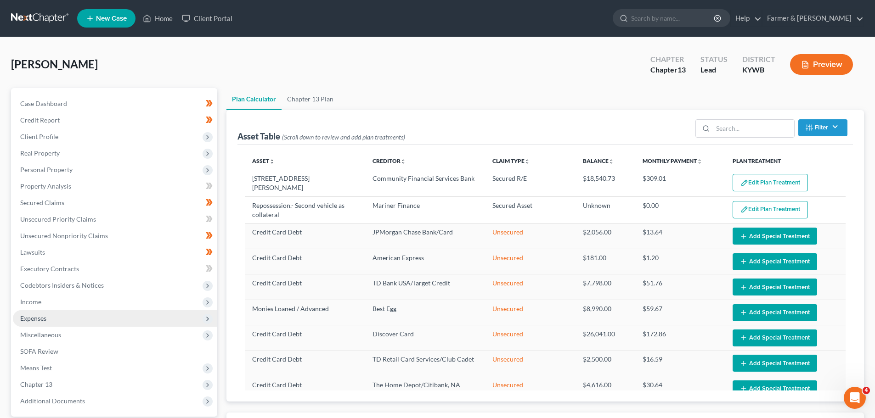
click at [41, 321] on span "Expenses" at bounding box center [33, 319] width 26 height 8
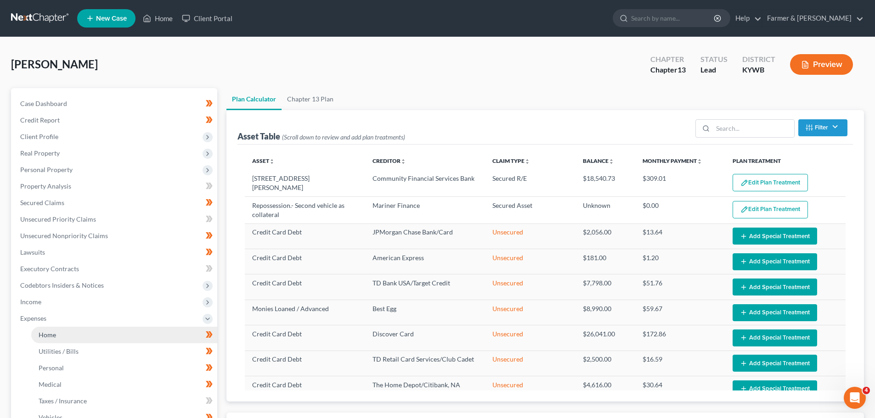
click at [62, 339] on link "Home" at bounding box center [124, 335] width 186 height 17
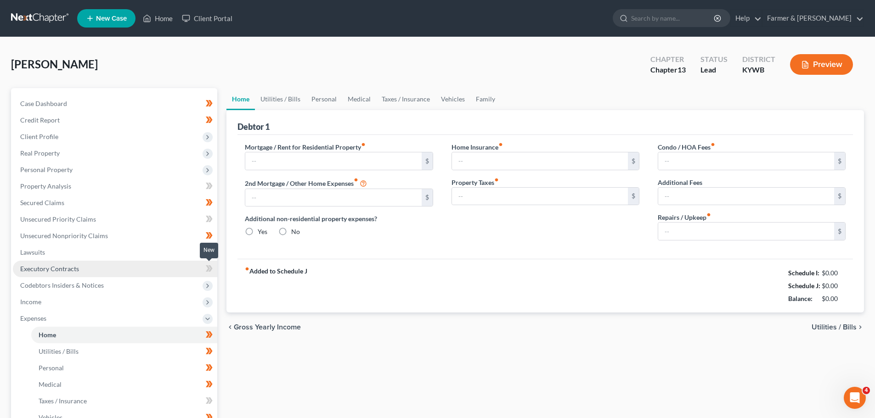
type input "0.00"
radio input "true"
type input "0.00"
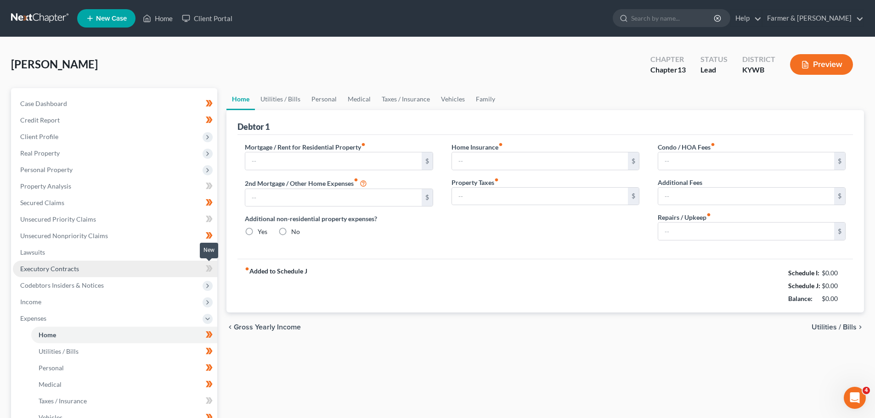
type input "0.00"
type input "150.00"
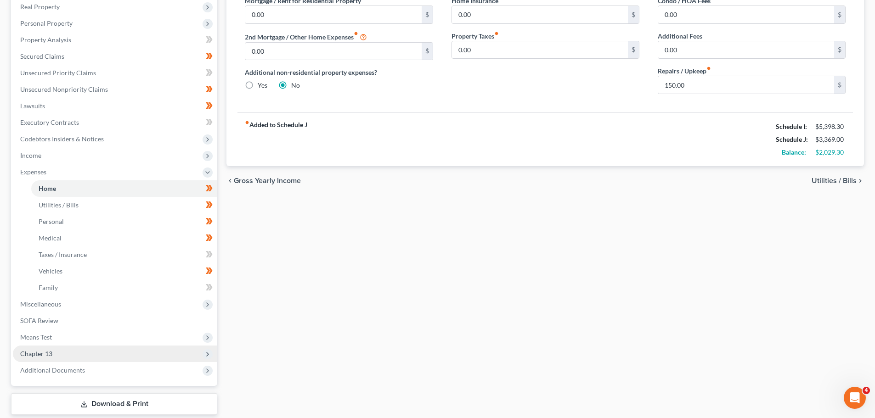
scroll to position [184, 0]
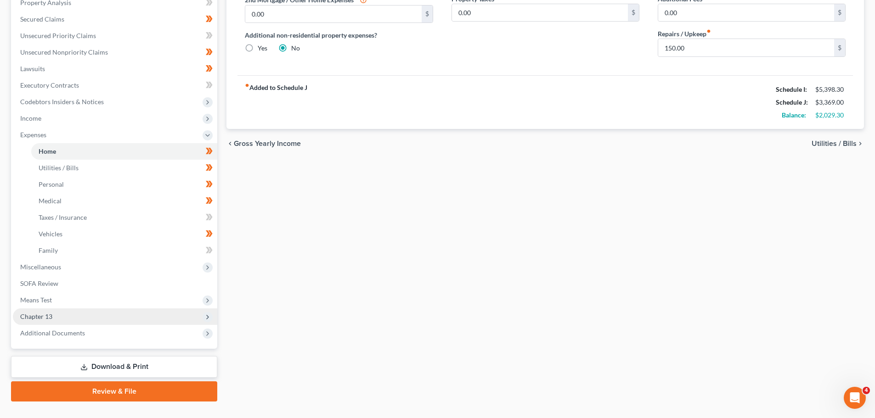
click at [54, 317] on span "Chapter 13" at bounding box center [115, 317] width 204 height 17
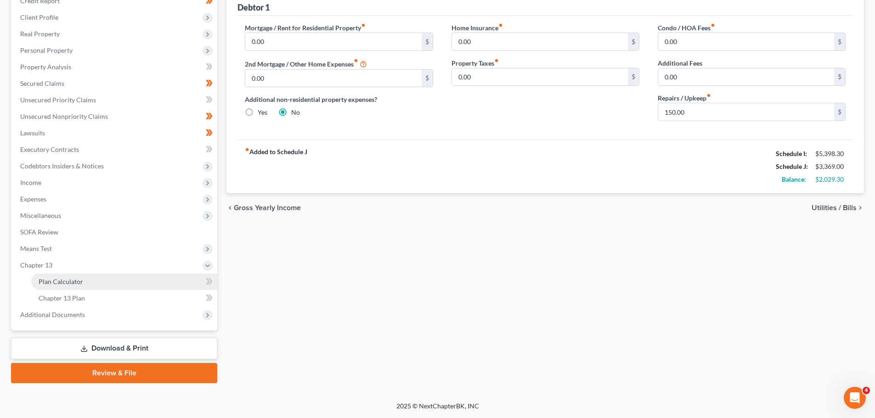
click at [60, 281] on span "Plan Calculator" at bounding box center [61, 282] width 45 height 8
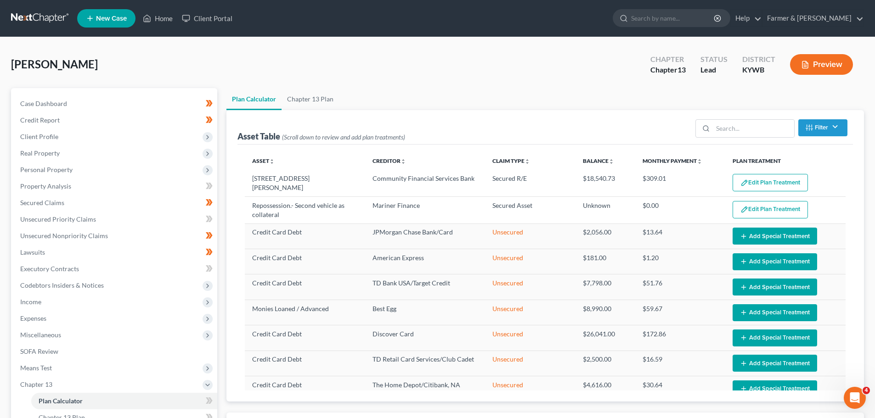
select select "59"
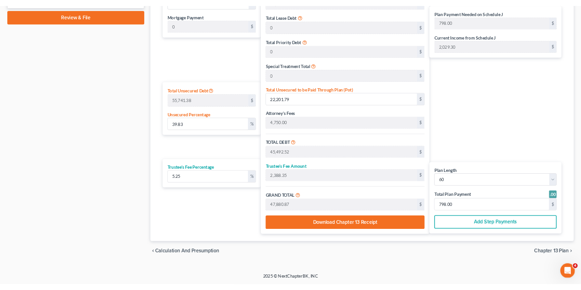
scroll to position [429, 0]
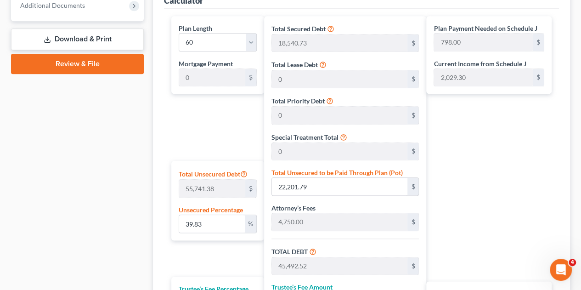
click at [123, 143] on div "Case Dashboard Payments Invoices Payments Payments Credit Report Client Profile" at bounding box center [77, 44] width 142 height 770
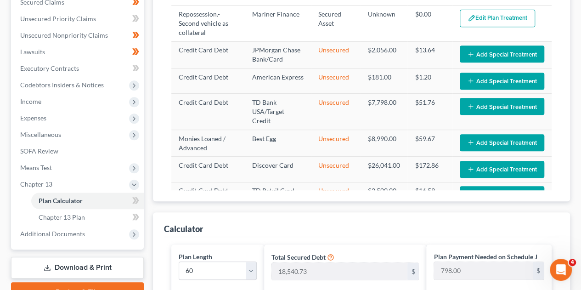
scroll to position [175, 0]
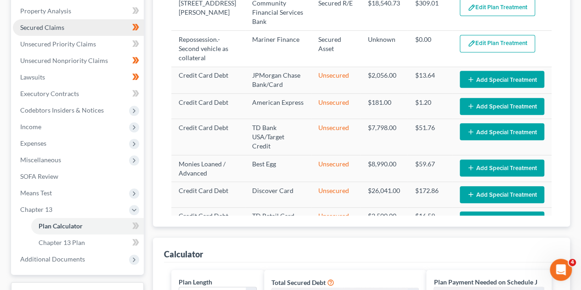
click at [67, 29] on link "Secured Claims" at bounding box center [78, 27] width 131 height 17
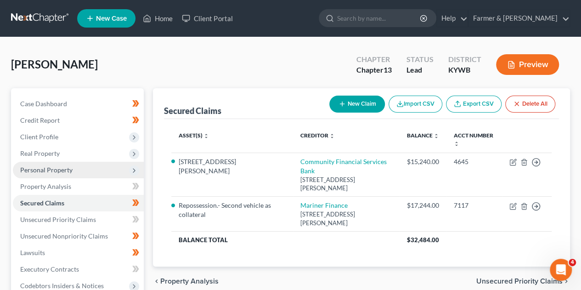
click at [40, 169] on span "Personal Property" at bounding box center [46, 170] width 52 height 8
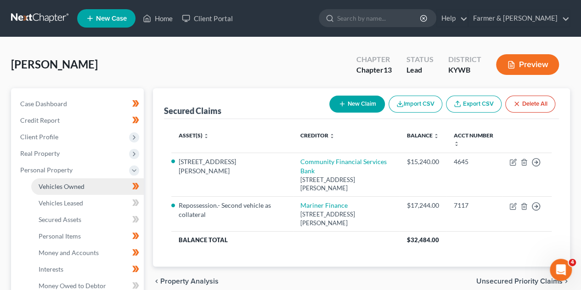
click at [56, 186] on span "Vehicles Owned" at bounding box center [62, 186] width 46 height 8
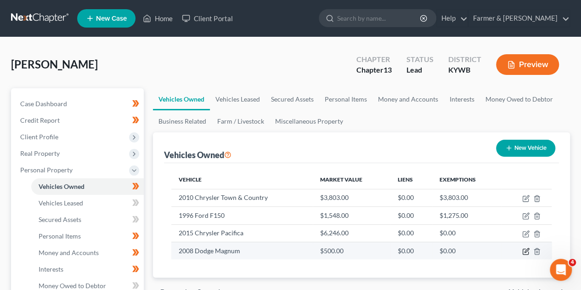
click at [524, 248] on icon "button" at bounding box center [525, 251] width 7 height 7
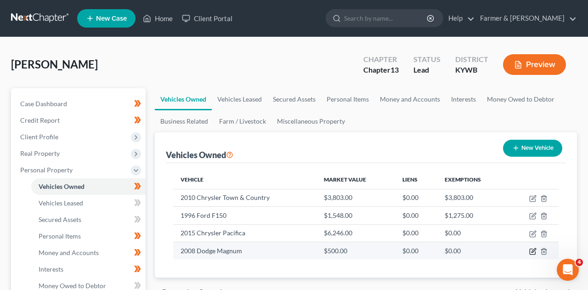
select select "0"
select select "18"
select select "4"
select select "0"
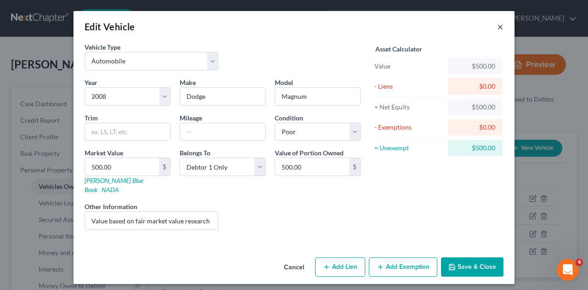
click at [498, 25] on button "×" at bounding box center [500, 26] width 6 height 11
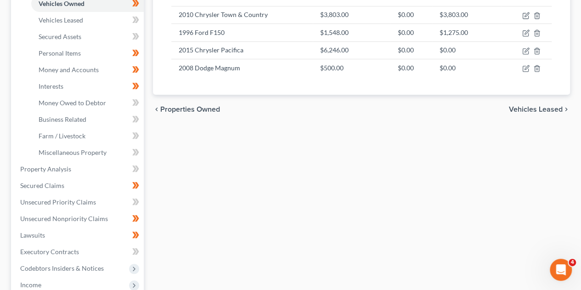
scroll to position [202, 0]
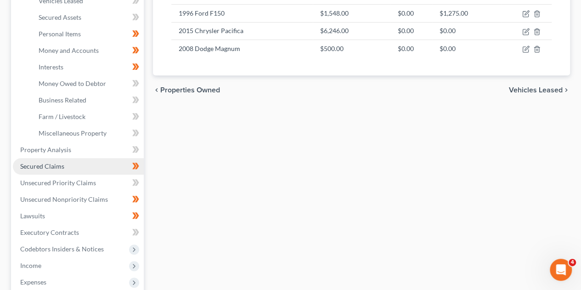
click at [64, 171] on link "Secured Claims" at bounding box center [78, 166] width 131 height 17
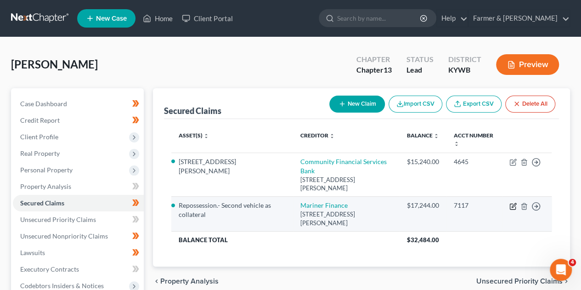
click at [511, 203] on icon "button" at bounding box center [512, 206] width 7 height 7
select select "21"
select select "0"
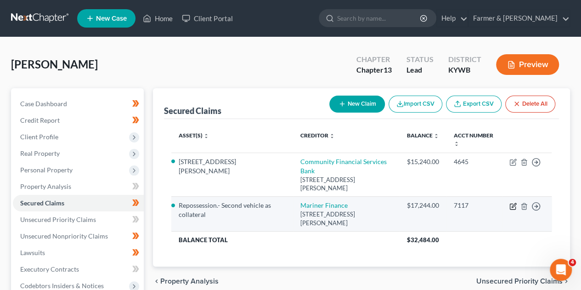
select select "0"
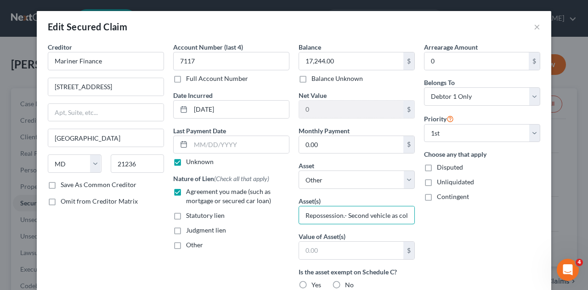
scroll to position [0, 16]
drag, startPoint x: 300, startPoint y: 216, endPoint x: 587, endPoint y: 251, distance: 289.1
click at [587, 251] on div "Edit Secured Claim × Creditor * Mariner Finance [GEOGRAPHIC_DATA] [GEOGRAPHIC_D…" at bounding box center [294, 145] width 588 height 290
click at [327, 214] on input "2008 dode magna" at bounding box center [356, 214] width 115 height 17
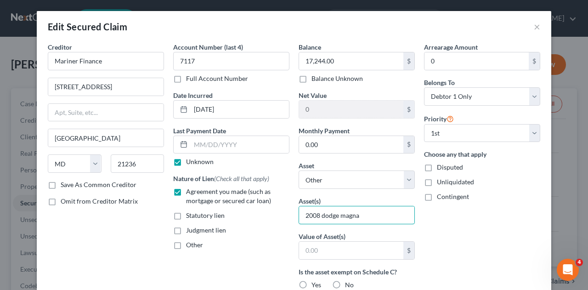
type input "2008 dodge magna"
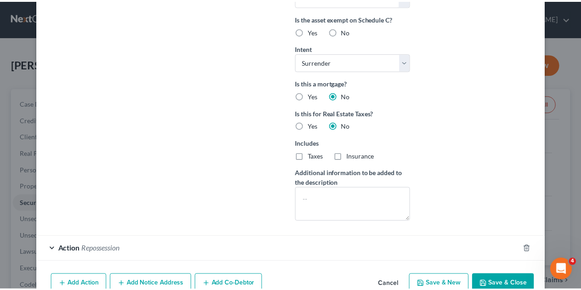
scroll to position [255, 0]
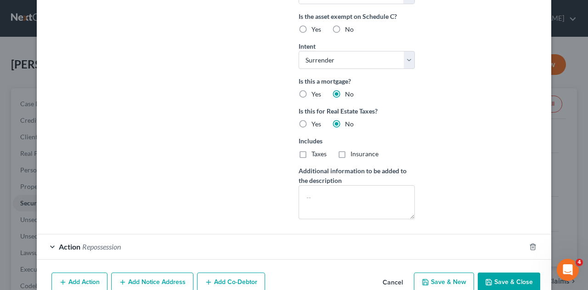
click at [515, 279] on button "Save & Close" at bounding box center [509, 281] width 62 height 19
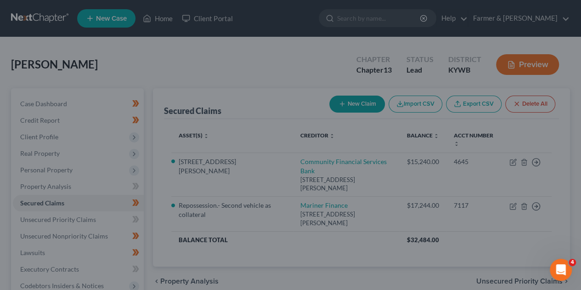
scroll to position [0, 0]
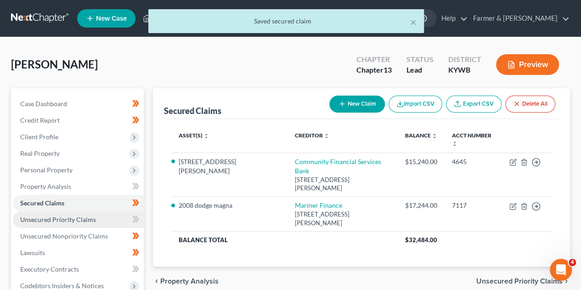
click at [96, 219] on link "Unsecured Priority Claims" at bounding box center [78, 219] width 131 height 17
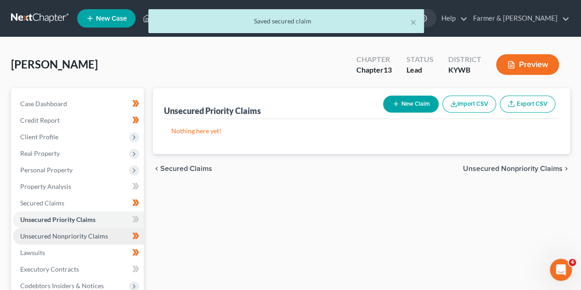
click at [83, 234] on span "Unsecured Nonpriority Claims" at bounding box center [64, 236] width 88 height 8
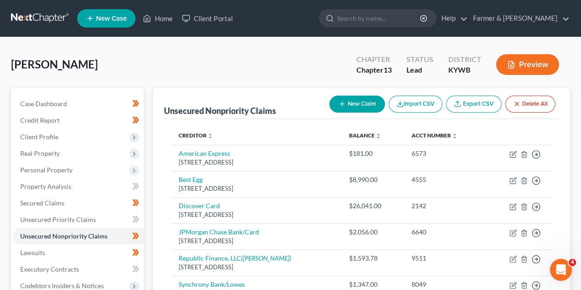
click at [160, 214] on div "Unsecured Nonpriority Claims New Claim Import CSV Export CSV Delete All Credito…" at bounding box center [361, 265] width 417 height 354
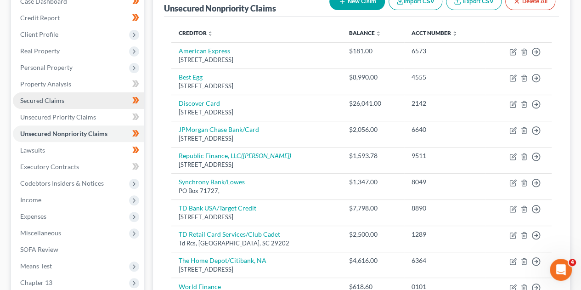
scroll to position [99, 0]
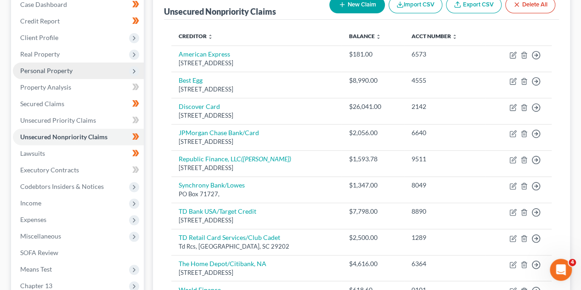
click at [51, 70] on span "Personal Property" at bounding box center [46, 71] width 52 height 8
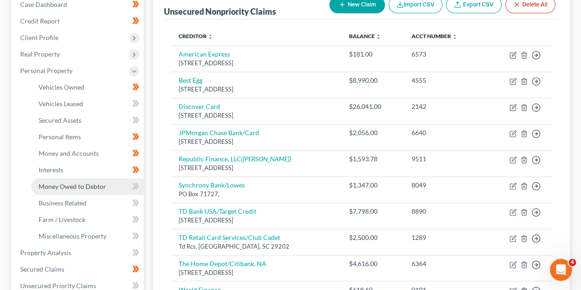
click at [68, 189] on span "Money Owed to Debtor" at bounding box center [73, 186] width 68 height 8
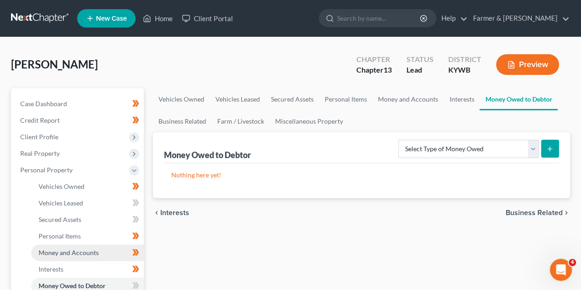
click at [51, 248] on link "Money and Accounts" at bounding box center [87, 252] width 113 height 17
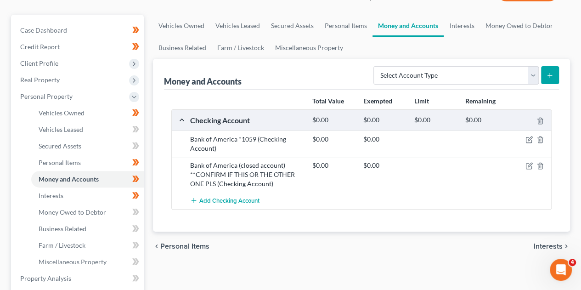
scroll to position [92, 0]
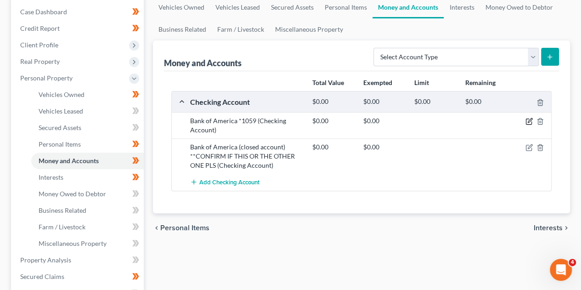
click at [532, 120] on icon "button" at bounding box center [528, 121] width 7 height 7
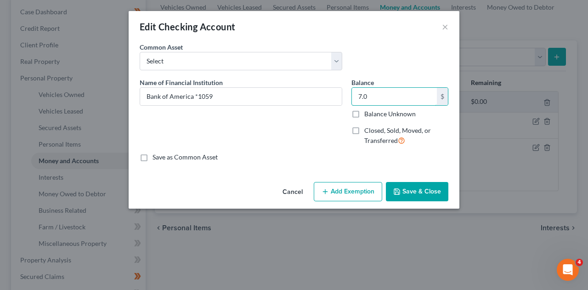
type input "7.0"
click at [424, 194] on button "Save & Close" at bounding box center [417, 191] width 62 height 19
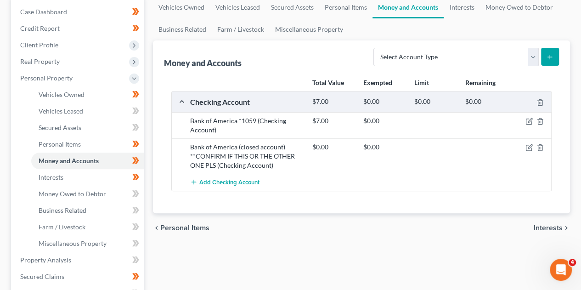
click at [145, 145] on div "Case Dashboard Payments Invoices Payments Payments Credit Report Client Profile" at bounding box center [77, 269] width 142 height 547
click at [145, 142] on div "Case Dashboard Payments Invoices Payments Payments Credit Report Client Profile" at bounding box center [77, 269] width 142 height 547
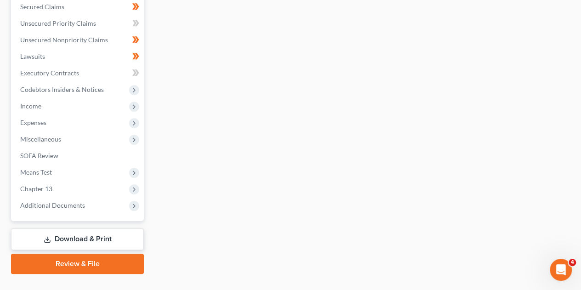
scroll to position [360, 0]
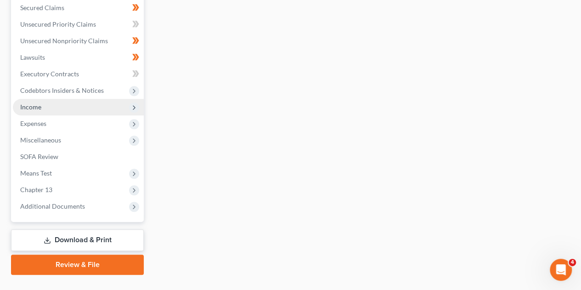
click at [134, 104] on icon at bounding box center [133, 107] width 7 height 7
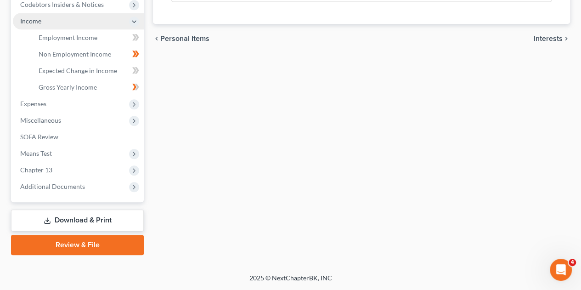
scroll to position [195, 0]
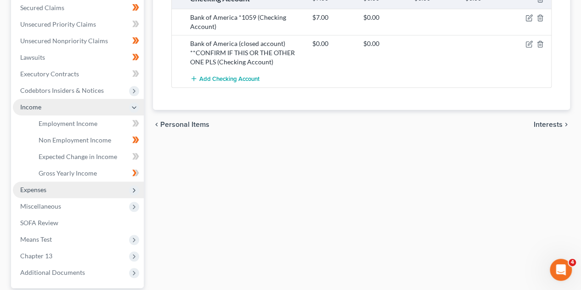
click at [62, 192] on span "Expenses" at bounding box center [78, 189] width 131 height 17
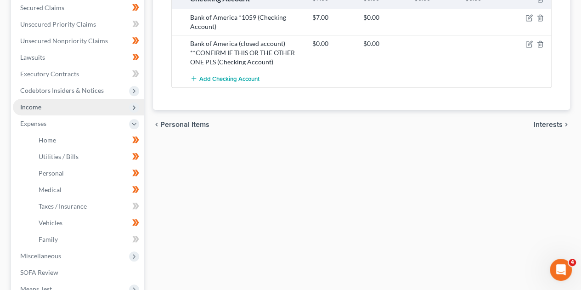
click at [62, 105] on span "Income" at bounding box center [78, 107] width 131 height 17
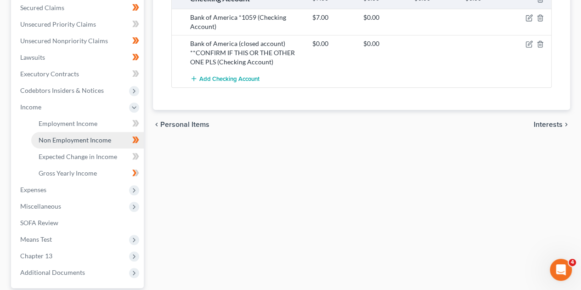
click at [61, 140] on span "Non Employment Income" at bounding box center [75, 140] width 73 height 8
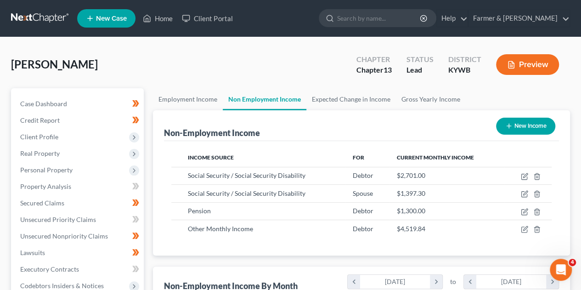
scroll to position [163, 232]
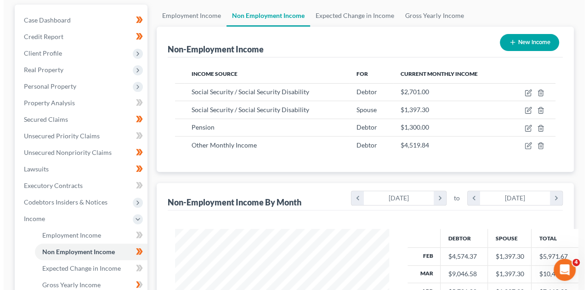
scroll to position [110, 0]
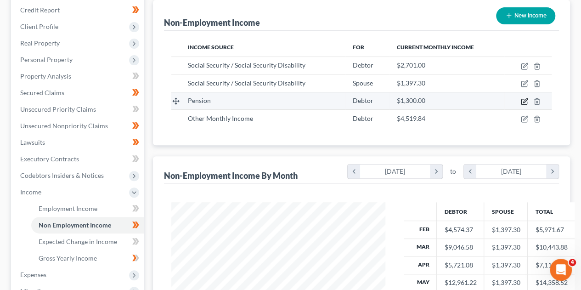
click at [523, 99] on icon "button" at bounding box center [524, 101] width 7 height 7
select select "2"
select select "0"
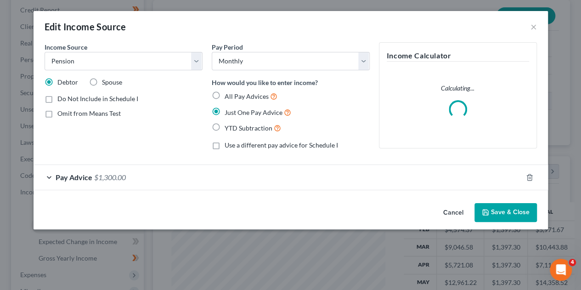
scroll to position [163, 235]
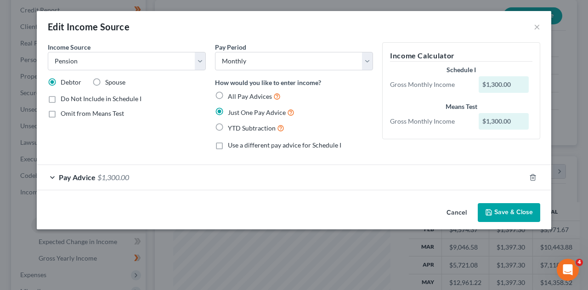
click at [61, 99] on label "Do Not Include in Schedule I" at bounding box center [101, 98] width 81 height 9
click at [64, 99] on input "Do Not Include in Schedule I" at bounding box center [67, 97] width 6 height 6
checkbox input "true"
click at [497, 209] on button "Save & Close" at bounding box center [509, 212] width 62 height 19
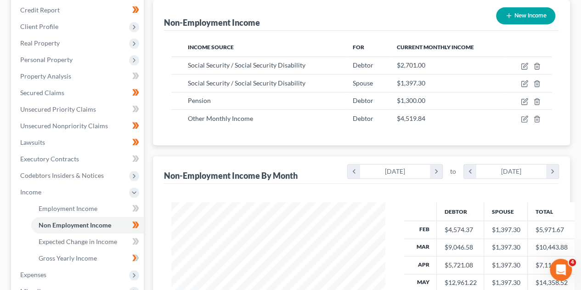
scroll to position [459033, 458964]
click at [148, 181] on div "Employment Income Non Employment Income Expected Change in Income Gross Yearly …" at bounding box center [361, 202] width 426 height 448
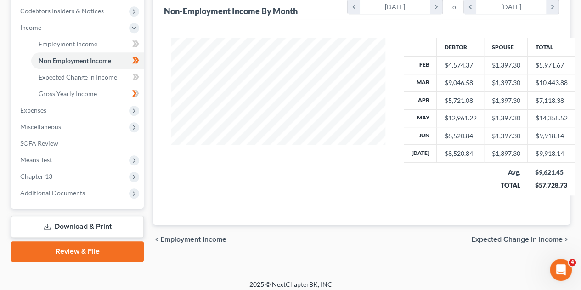
scroll to position [276, 0]
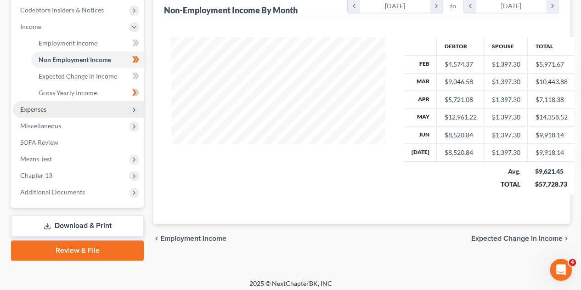
click at [57, 112] on span "Expenses" at bounding box center [78, 109] width 131 height 17
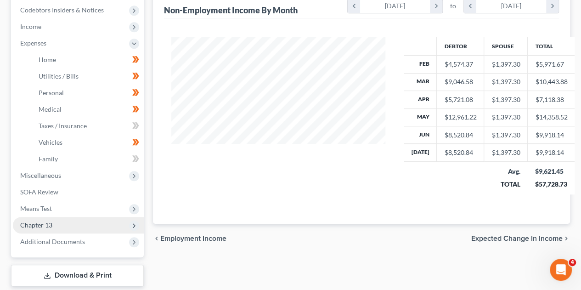
click at [57, 227] on span "Chapter 13" at bounding box center [78, 225] width 131 height 17
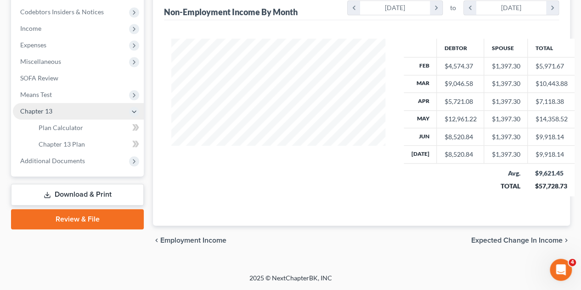
scroll to position [271, 0]
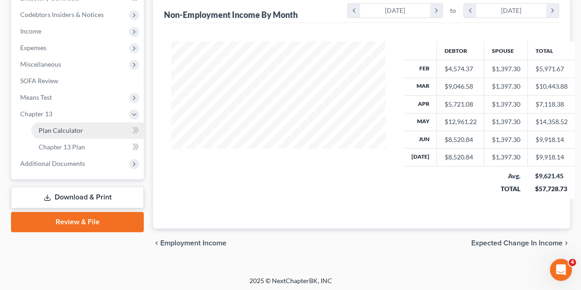
click at [71, 129] on span "Plan Calculator" at bounding box center [61, 130] width 45 height 8
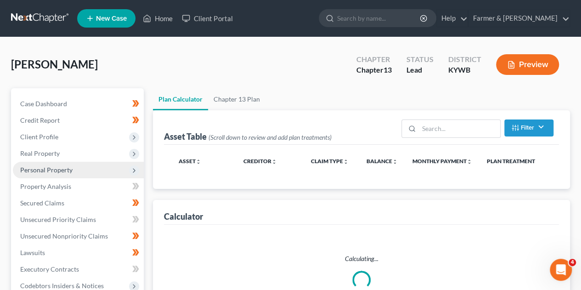
select select "59"
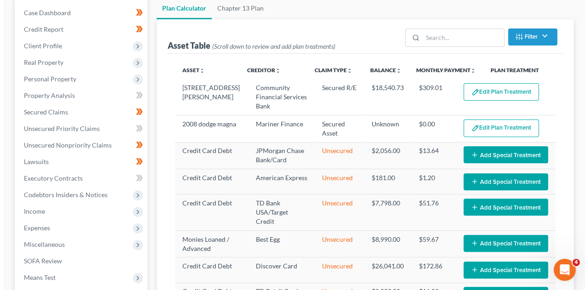
scroll to position [92, 0]
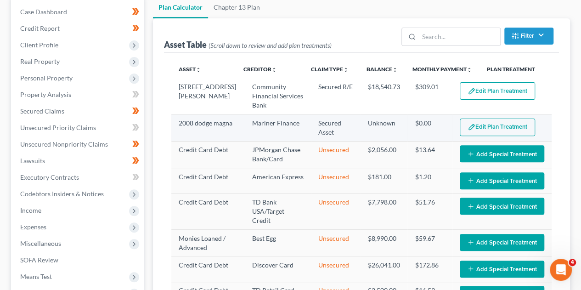
click at [484, 125] on button "Edit Plan Treatment" at bounding box center [497, 126] width 75 height 17
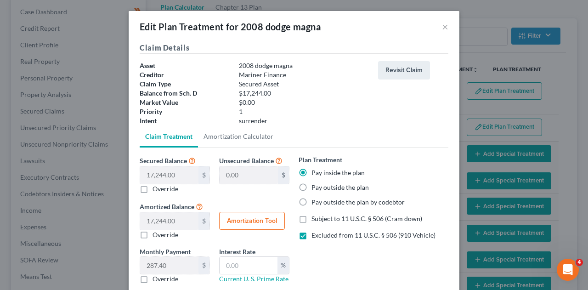
click at [152, 233] on label "Override" at bounding box center [165, 234] width 26 height 9
click at [156, 233] on input "Override" at bounding box center [159, 233] width 6 height 6
checkbox input "true"
type input "0"
type input "2"
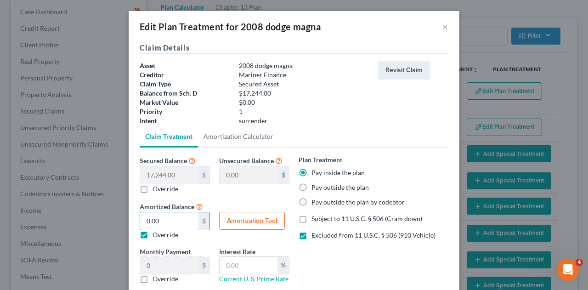
type input "0.03"
type input "20"
type input "0.33"
type input "200"
type input "3.33"
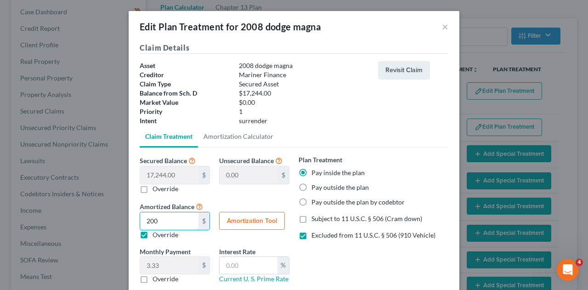
type input "200"
click at [249, 219] on button "Amortization Tool" at bounding box center [252, 221] width 66 height 18
type input "17,244.00"
type input "60"
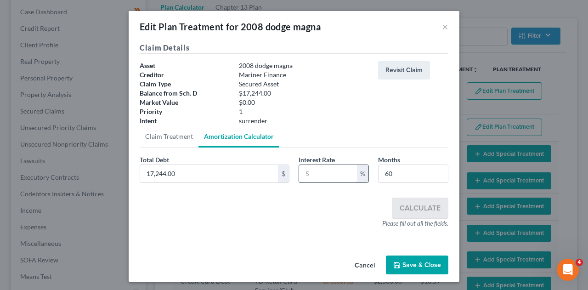
click at [319, 175] on input "text" at bounding box center [328, 173] width 58 height 17
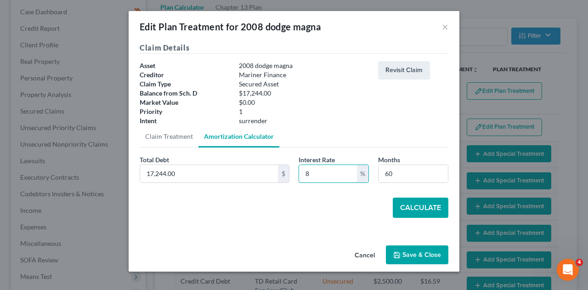
type input "8"
click at [419, 205] on button "Calculate" at bounding box center [421, 207] width 56 height 20
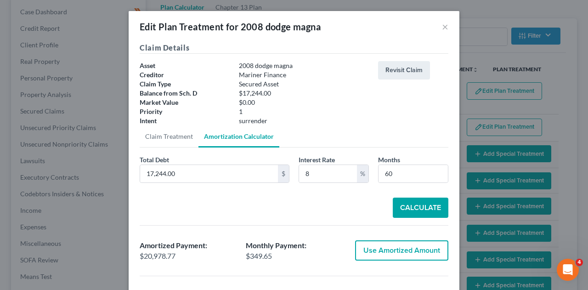
click at [402, 248] on button "Use Amortized Amount" at bounding box center [401, 250] width 93 height 20
type input "20,978.76"
type input "349.64"
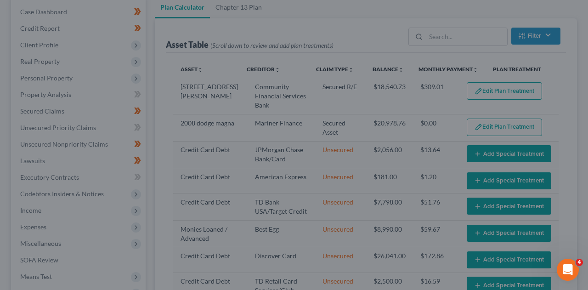
scroll to position [57, 0]
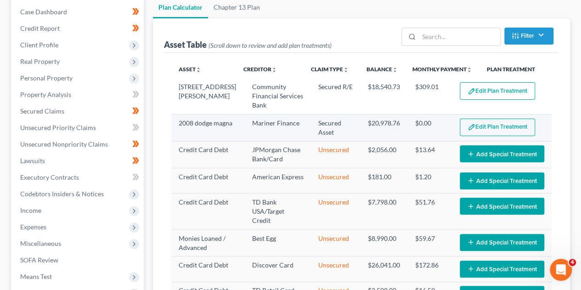
click at [476, 123] on button "Edit Plan Treatment" at bounding box center [497, 126] width 75 height 17
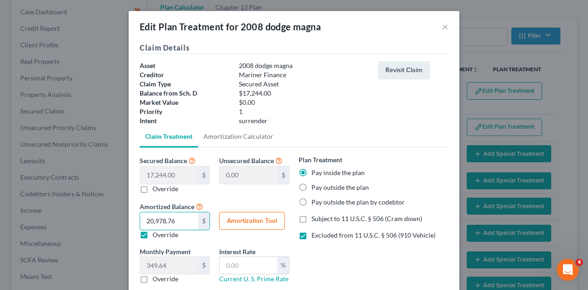
type input "2"
type input "0.03"
type input "20"
type input "0.33"
type input "200"
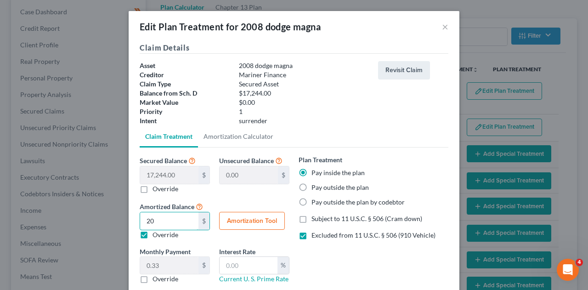
type input "3.33"
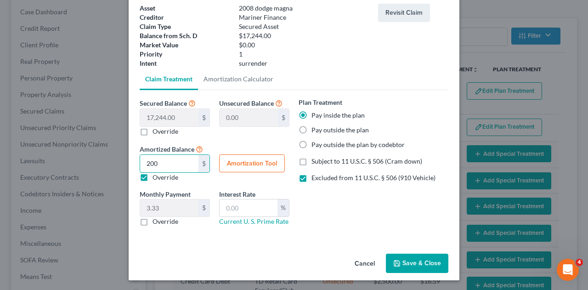
type input "200"
click at [273, 162] on button "Amortization Tool" at bounding box center [252, 163] width 66 height 18
type input "17,244.00"
type input "60"
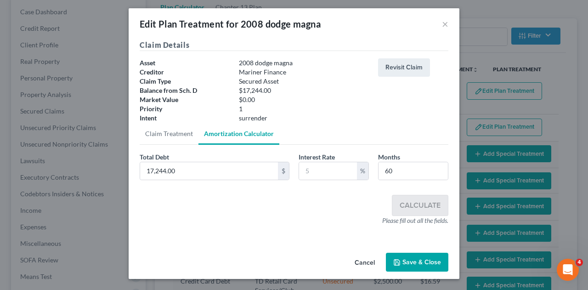
scroll to position [2, 0]
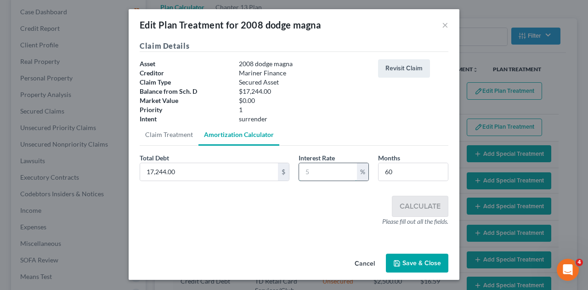
click at [330, 170] on input "text" at bounding box center [328, 171] width 58 height 17
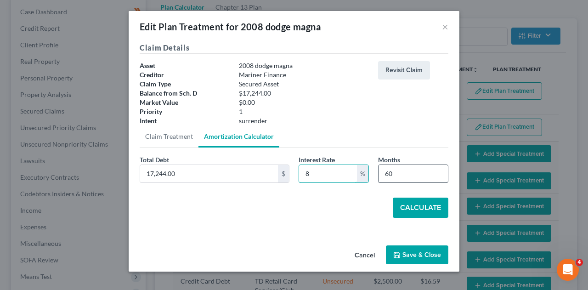
type input "8"
drag, startPoint x: 397, startPoint y: 178, endPoint x: 382, endPoint y: 178, distance: 15.2
click at [382, 178] on input "60" at bounding box center [412, 173] width 69 height 17
type input "12"
click at [410, 206] on button "Calculate" at bounding box center [421, 207] width 56 height 20
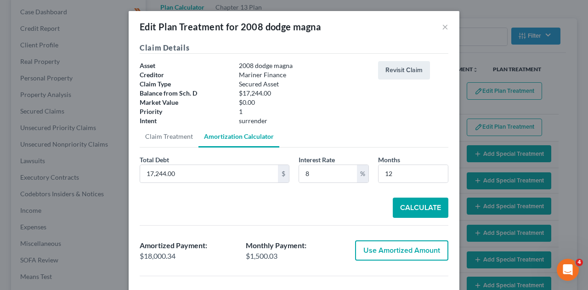
click at [406, 242] on button "Use Amortized Amount" at bounding box center [401, 250] width 93 height 20
type input "18,000.34"
type input "300.00"
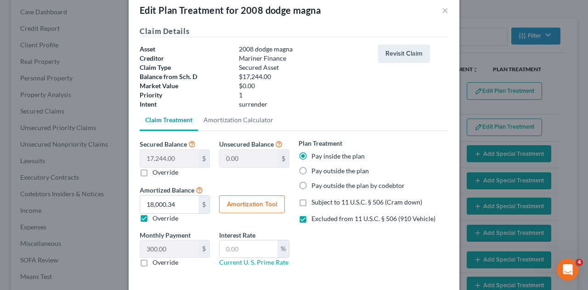
scroll to position [57, 0]
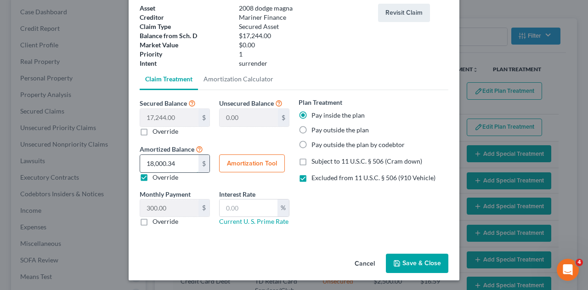
type input "2"
type input "0.03"
type input "20"
type input "0.33"
type input "200"
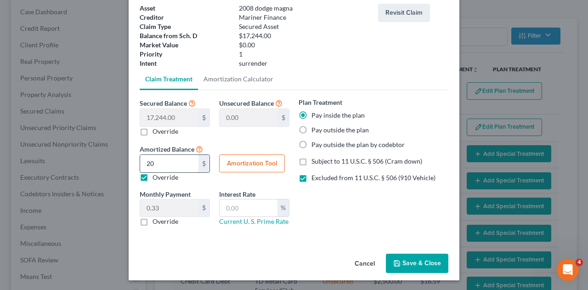
type input "3.33"
type input "200"
click at [244, 165] on button "Amortization Tool" at bounding box center [252, 163] width 66 height 18
type input "60"
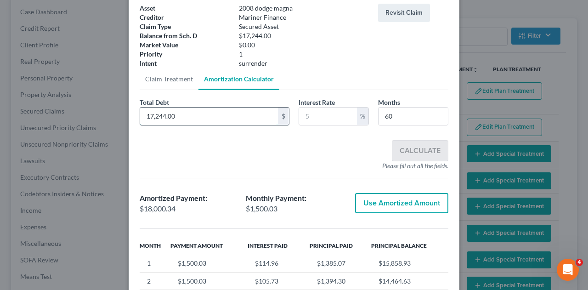
click at [197, 119] on input "17,244.00" at bounding box center [209, 115] width 138 height 17
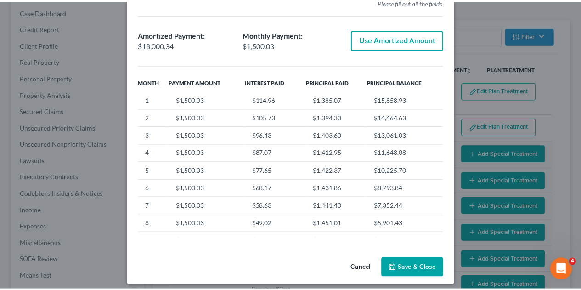
scroll to position [225, 0]
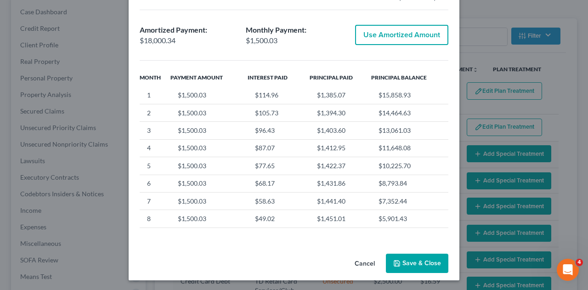
click at [367, 264] on button "Cancel" at bounding box center [364, 263] width 35 height 18
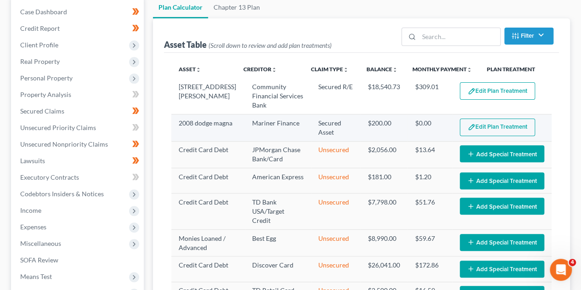
click at [467, 124] on img "button" at bounding box center [471, 127] width 8 height 8
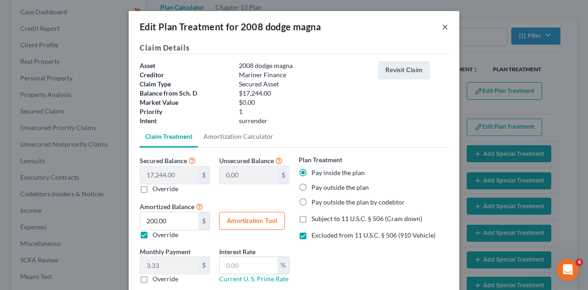
click at [443, 30] on button "×" at bounding box center [445, 26] width 6 height 11
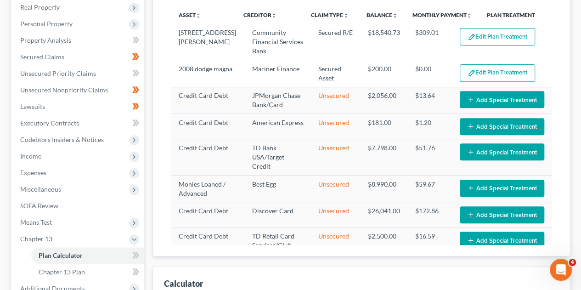
scroll to position [147, 0]
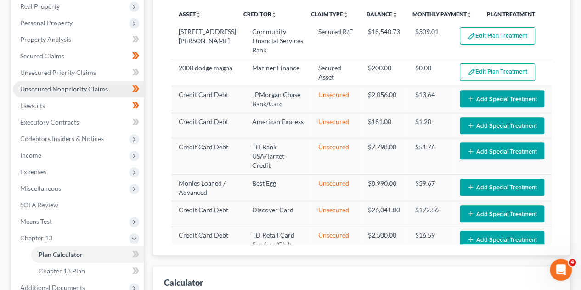
click at [63, 88] on span "Unsecured Nonpriority Claims" at bounding box center [64, 89] width 88 height 8
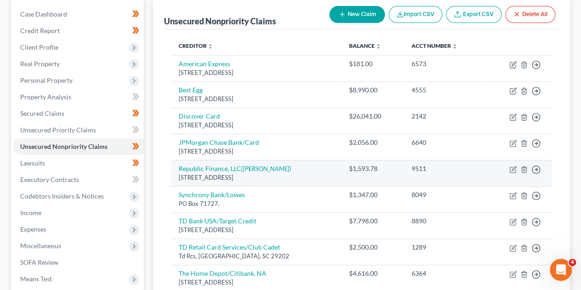
scroll to position [92, 0]
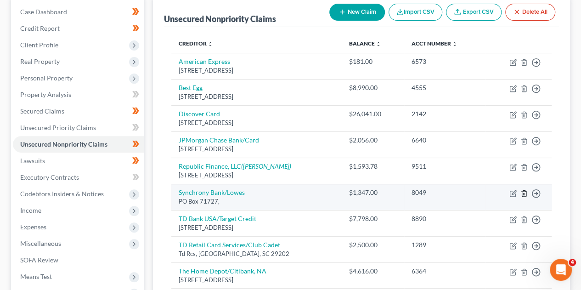
click at [522, 192] on icon "button" at bounding box center [524, 193] width 4 height 6
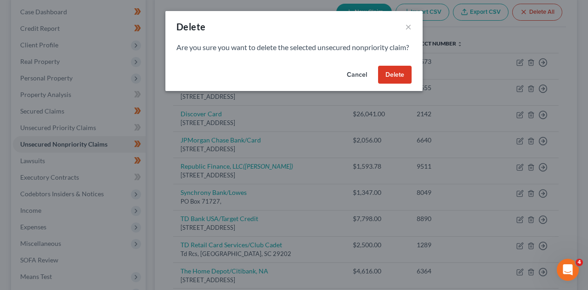
click at [389, 84] on button "Delete" at bounding box center [395, 75] width 34 height 18
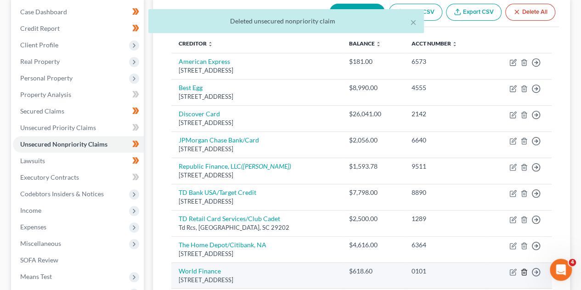
click at [525, 270] on polyline "button" at bounding box center [524, 270] width 6 height 0
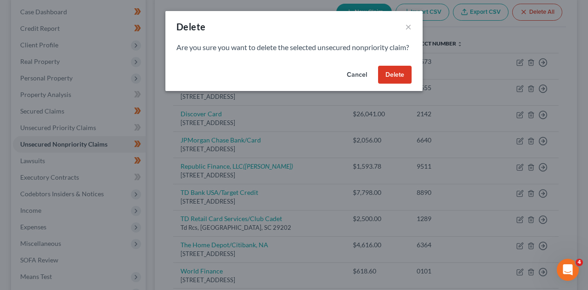
click at [392, 84] on button "Delete" at bounding box center [395, 75] width 34 height 18
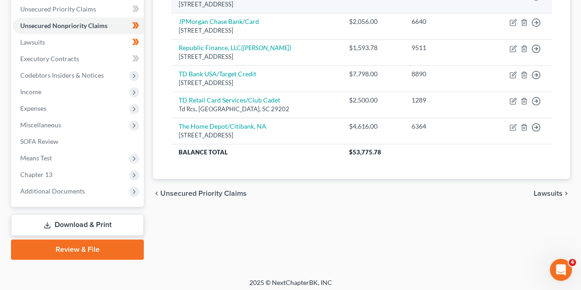
scroll to position [214, 0]
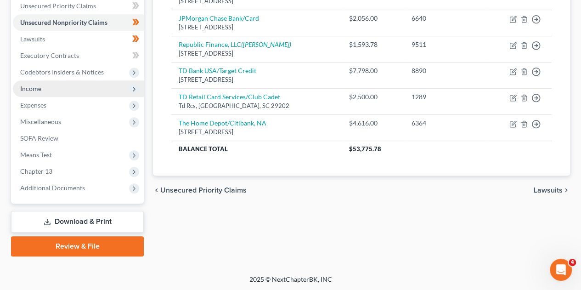
click at [71, 90] on span "Income" at bounding box center [78, 88] width 131 height 17
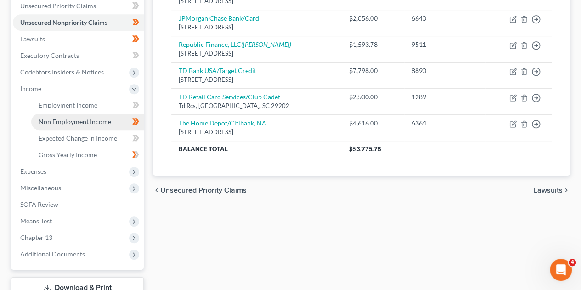
click at [75, 119] on span "Non Employment Income" at bounding box center [75, 122] width 73 height 8
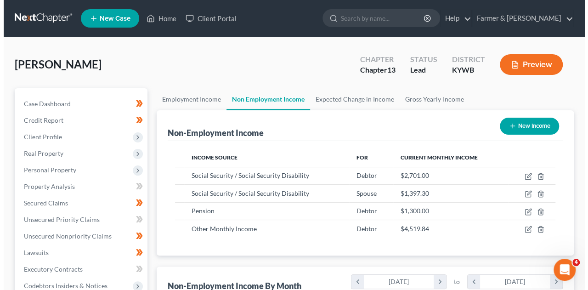
scroll to position [163, 232]
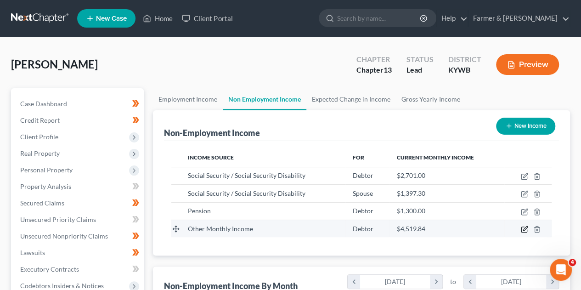
click at [525, 229] on icon "button" at bounding box center [524, 228] width 7 height 7
select select "13"
select select "0"
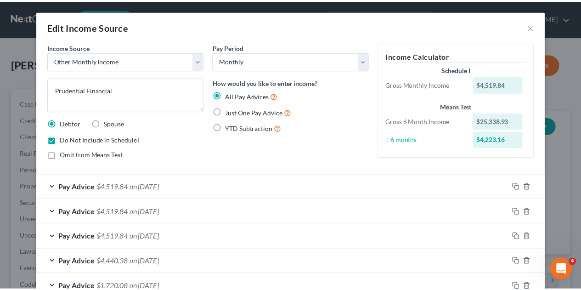
scroll to position [107, 0]
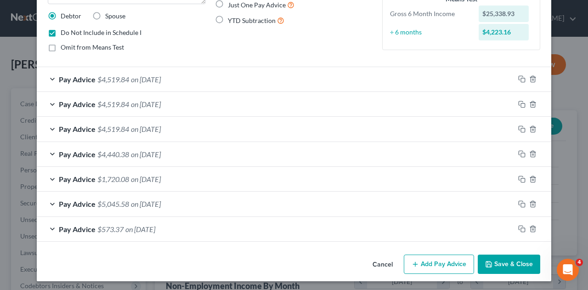
click at [499, 260] on button "Save & Close" at bounding box center [509, 263] width 62 height 19
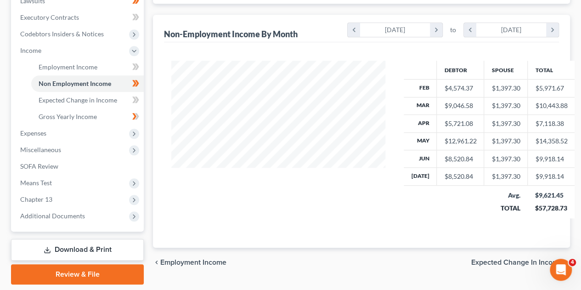
scroll to position [253, 0]
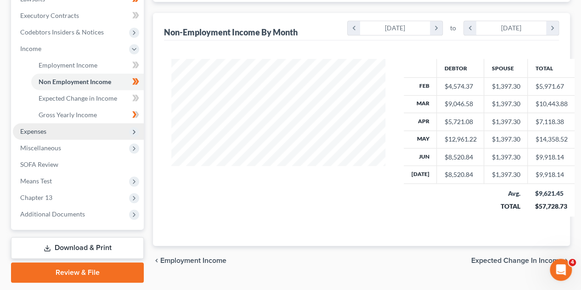
click at [87, 133] on span "Expenses" at bounding box center [78, 131] width 131 height 17
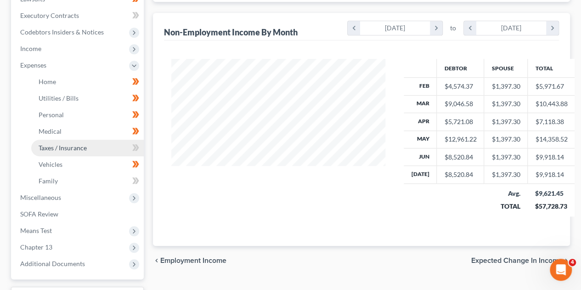
click at [82, 144] on span "Taxes / Insurance" at bounding box center [63, 148] width 48 height 8
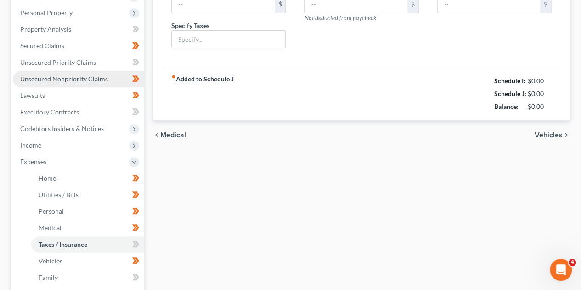
type input "0.00"
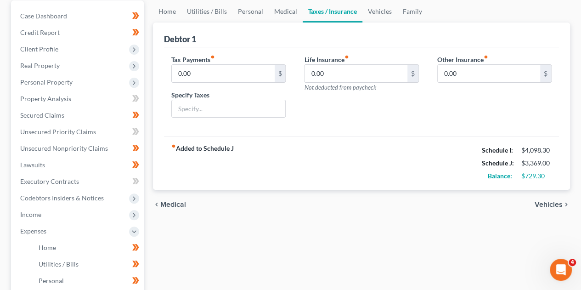
scroll to position [76, 0]
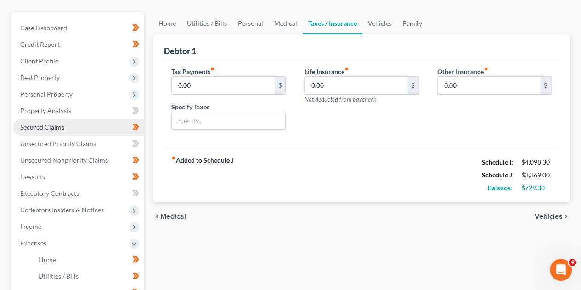
click at [56, 125] on span "Secured Claims" at bounding box center [42, 127] width 44 height 8
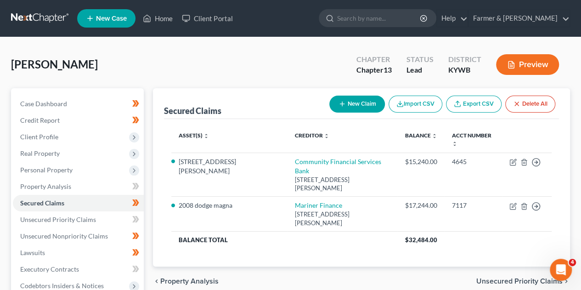
click at [151, 177] on div "Secured Claims New Claim Import CSV Export CSV Delete All Asset(s) expand_more …" at bounding box center [361, 279] width 426 height 382
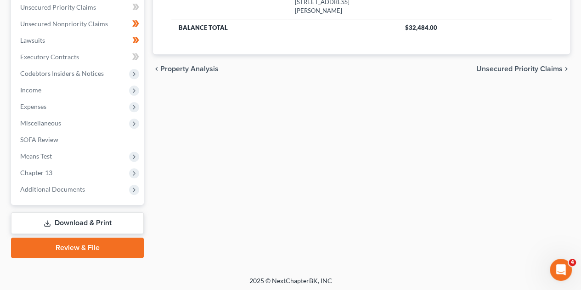
scroll to position [214, 0]
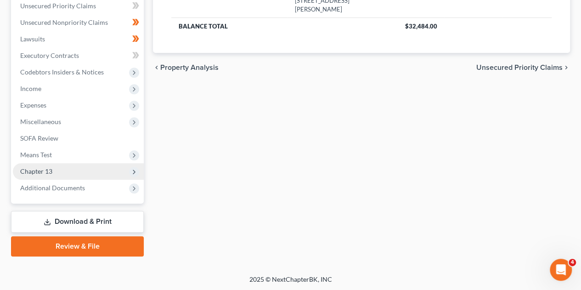
click at [132, 172] on icon at bounding box center [133, 171] width 7 height 7
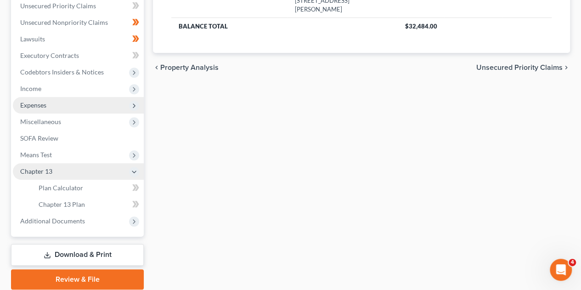
click at [62, 107] on span "Expenses" at bounding box center [78, 105] width 131 height 17
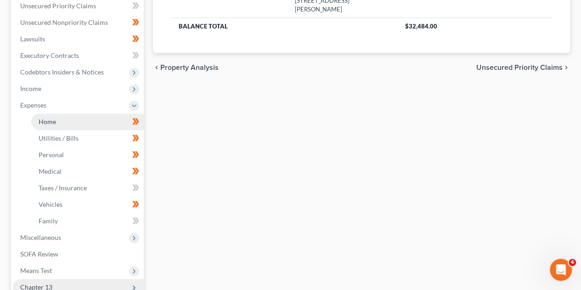
click at [61, 120] on link "Home" at bounding box center [87, 121] width 113 height 17
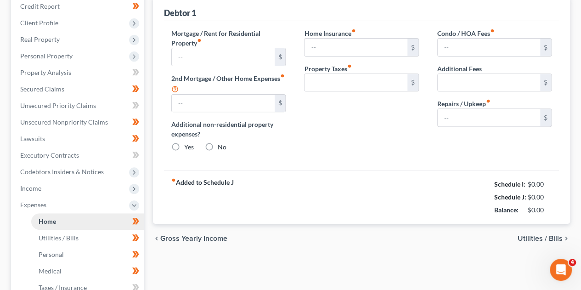
type input "0.00"
radio input "true"
type input "0.00"
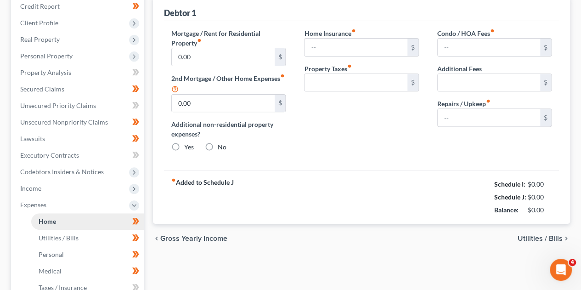
type input "0.00"
type input "150.00"
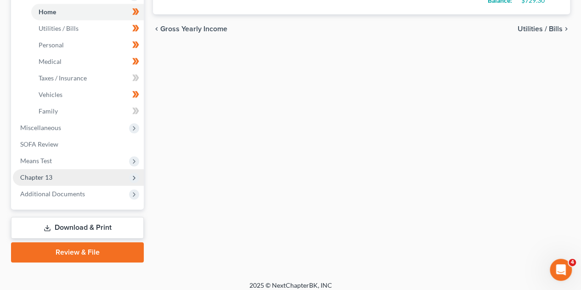
scroll to position [329, 0]
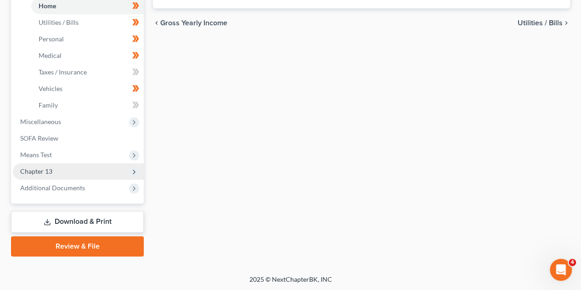
click at [129, 175] on span "Chapter 13" at bounding box center [78, 171] width 131 height 17
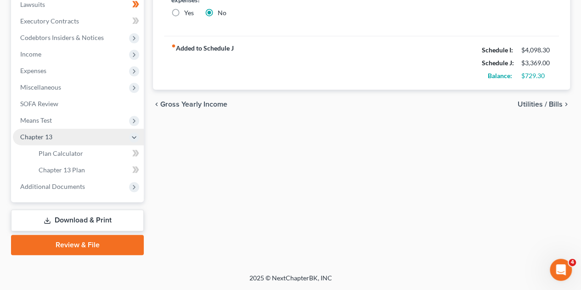
scroll to position [247, 0]
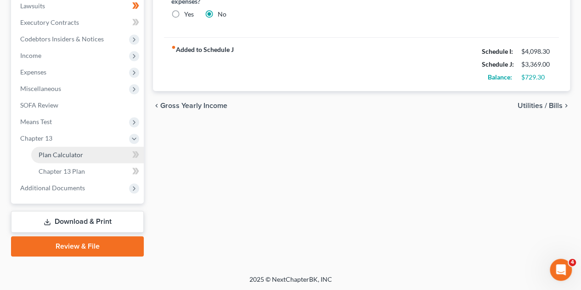
click at [70, 152] on span "Plan Calculator" at bounding box center [61, 155] width 45 height 8
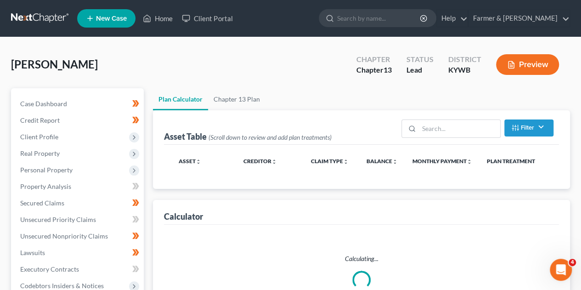
click at [148, 178] on div "Plan Calculator Chapter 13 Plan Asset Table (Scroll down to review and add plan…" at bounding box center [361, 295] width 426 height 415
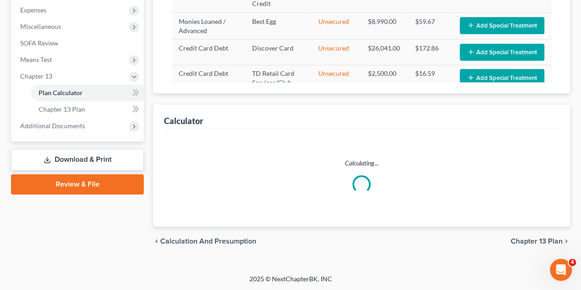
select select "59"
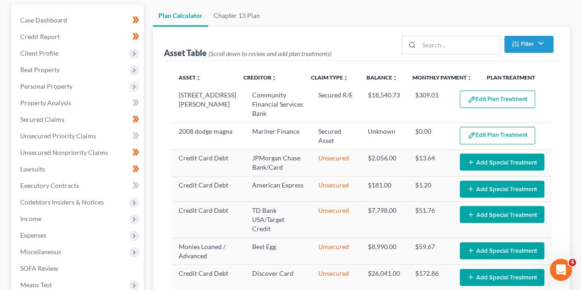
scroll to position [84, 0]
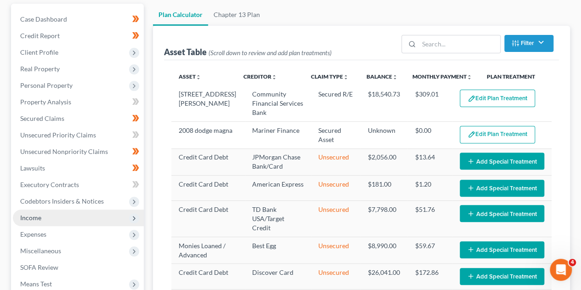
click at [45, 218] on span "Income" at bounding box center [78, 217] width 131 height 17
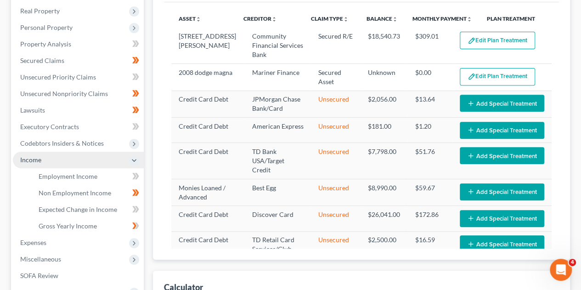
scroll to position [158, 0]
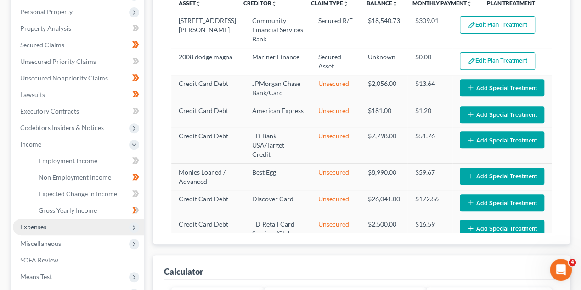
click at [51, 230] on span "Expenses" at bounding box center [78, 227] width 131 height 17
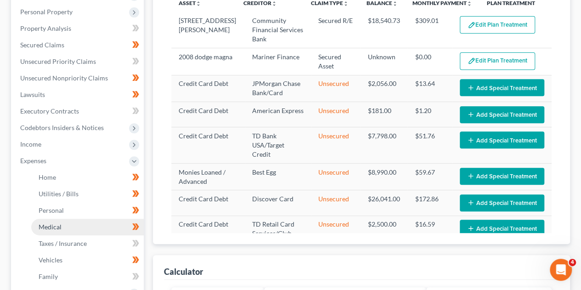
click at [56, 219] on link "Medical" at bounding box center [87, 227] width 113 height 17
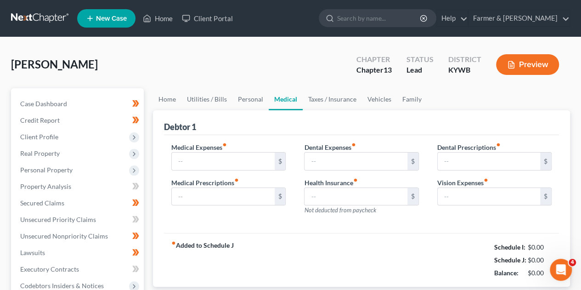
type input "100.00"
type input "0.00"
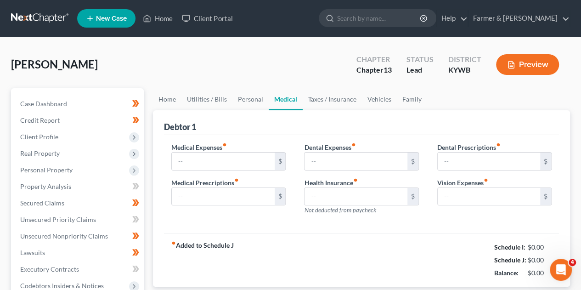
type input "0.00"
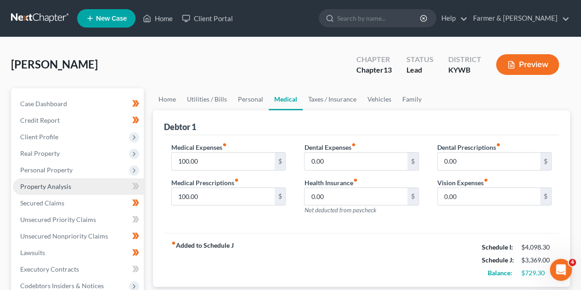
click at [62, 182] on span "Property Analysis" at bounding box center [45, 186] width 51 height 8
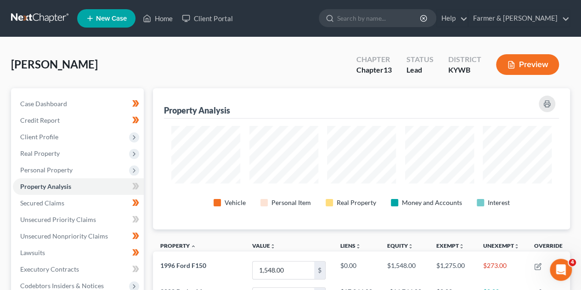
scroll to position [141, 417]
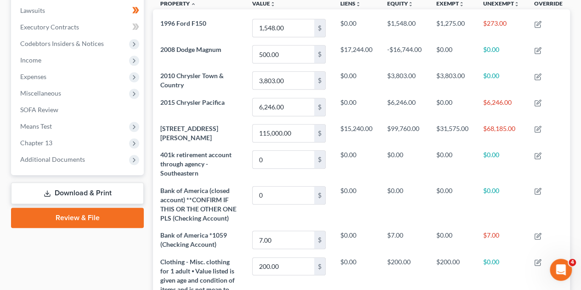
scroll to position [253, 0]
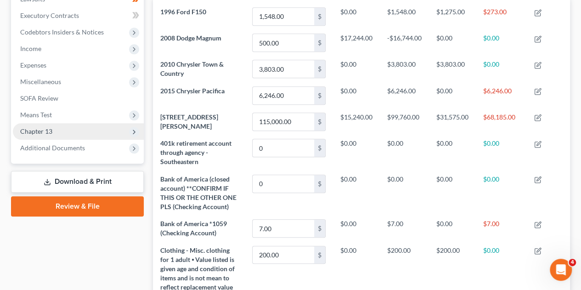
click at [135, 133] on icon at bounding box center [133, 131] width 7 height 7
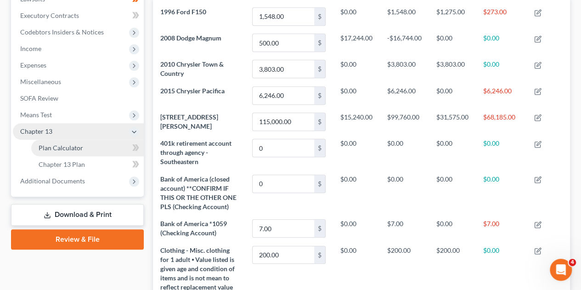
click at [83, 151] on link "Plan Calculator" at bounding box center [87, 148] width 113 height 17
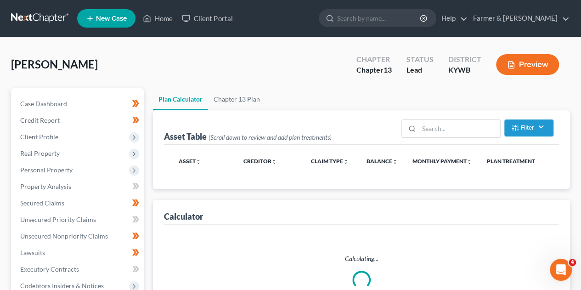
select select "59"
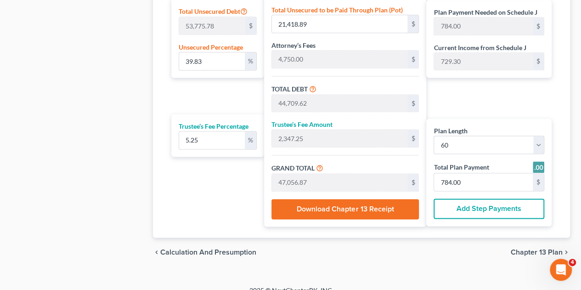
scroll to position [601, 0]
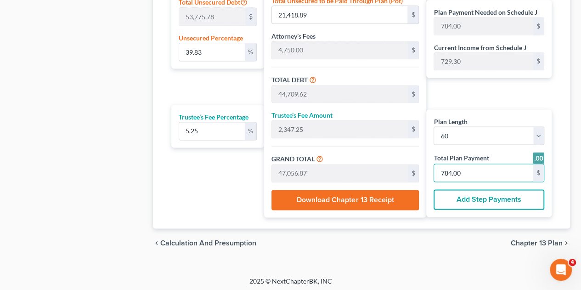
type input "0"
type input "57.00"
type input "2.99"
type input "60.00"
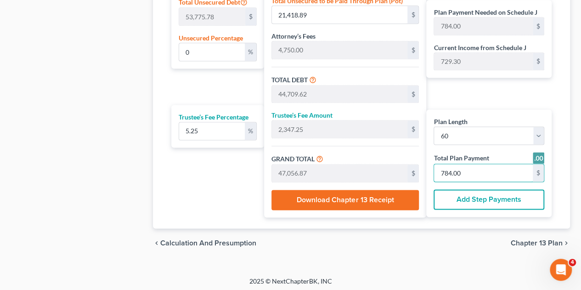
type input "1"
type input "570.07"
type input "29.92"
type input "600.00"
type input "10"
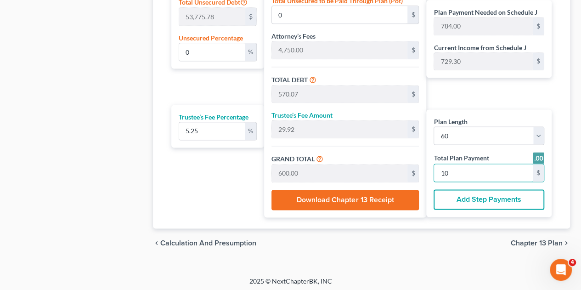
type input "5,700.71"
type input "299.28"
type input "6,000.00"
type input "100"
click at [235, 58] on input "0" at bounding box center [212, 51] width 66 height 17
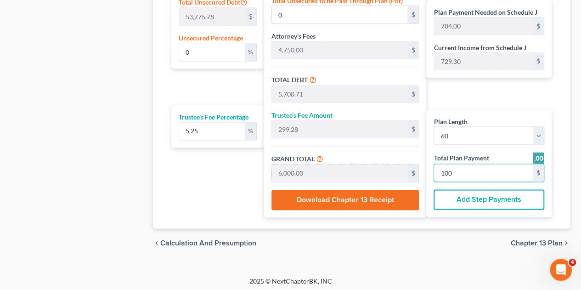
type input "0"
click at [201, 54] on input "0" at bounding box center [212, 51] width 66 height 17
type input "01"
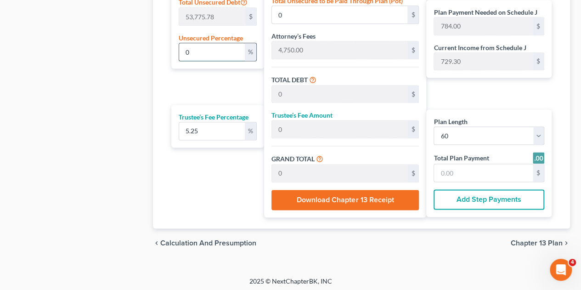
type input "537.75"
type input "23,828.48"
type input "1,250.99"
type input "25,079.48"
type input "418.00"
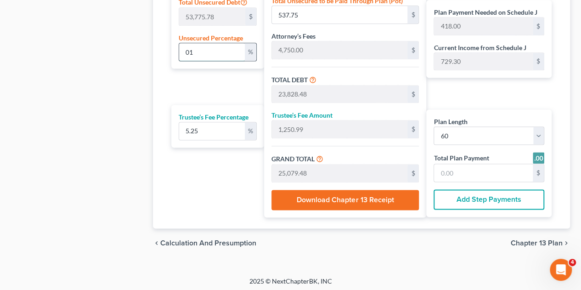
type input "418.00"
type input "0"
type input "23,290.73"
type input "1,222.76"
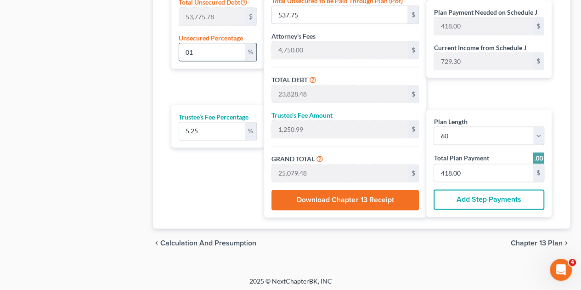
type input "24,513.49"
type input "409.00"
type input "1"
type input "537.75"
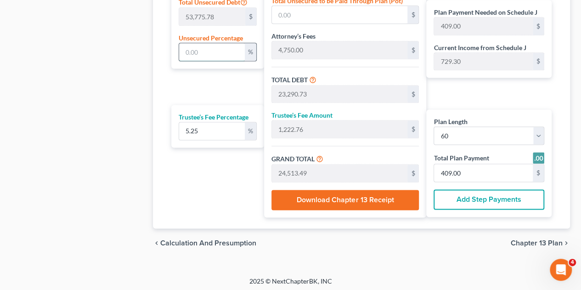
type input "23,828.48"
type input "1,250.99"
type input "25,079.48"
type input "418.00"
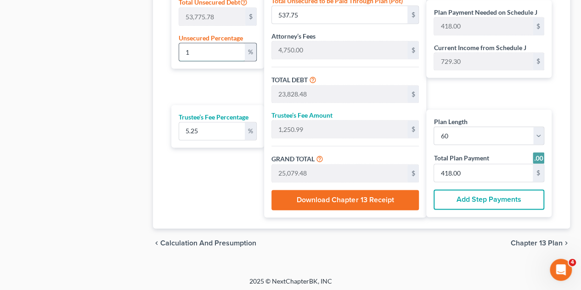
type input "10"
type input "5,377.57"
type input "28,668.30"
type input "1,505.08"
type input "30,173.39"
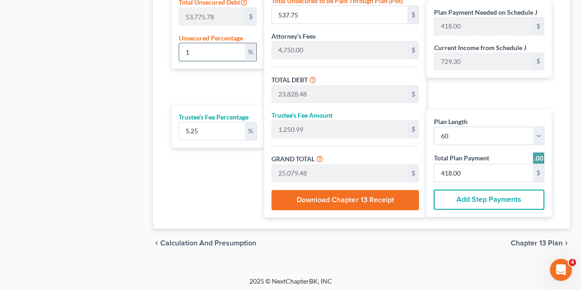
type input "503.00"
type input "100"
type input "53,775.78"
type input "77,066.51"
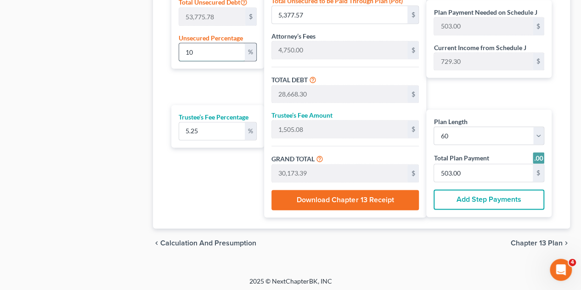
type input "4,045.99"
type input "81,112.50"
type input "1,352.00"
type input "100"
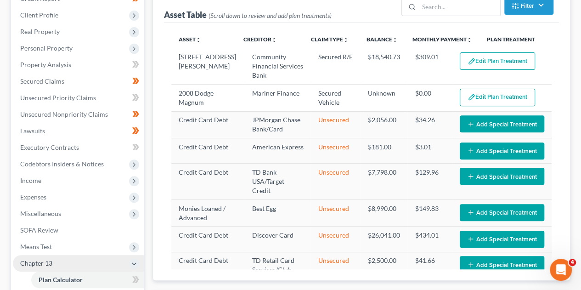
scroll to position [94, 0]
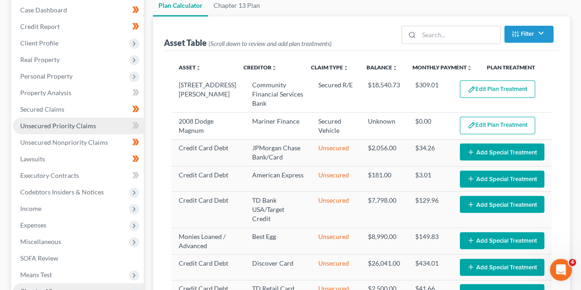
click at [105, 125] on link "Unsecured Priority Claims" at bounding box center [78, 126] width 131 height 17
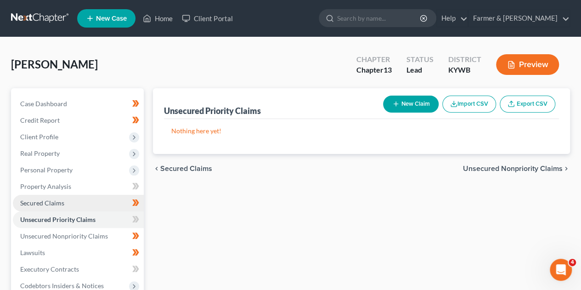
click at [82, 205] on link "Secured Claims" at bounding box center [78, 203] width 131 height 17
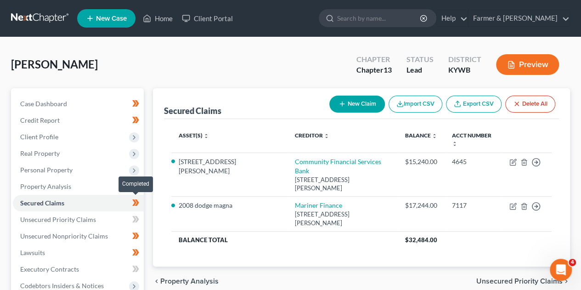
click at [142, 208] on span at bounding box center [136, 204] width 16 height 14
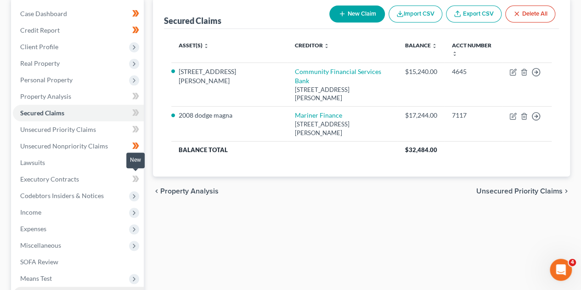
scroll to position [110, 0]
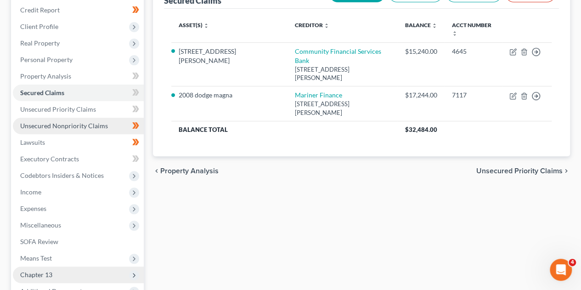
click at [107, 123] on link "Unsecured Nonpriority Claims" at bounding box center [78, 126] width 131 height 17
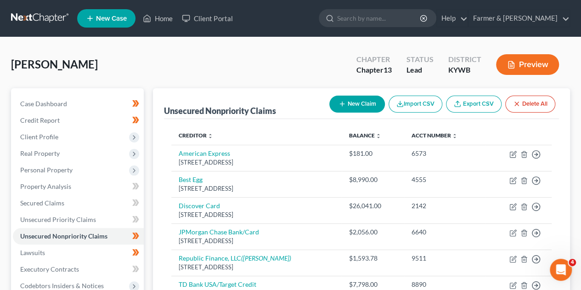
click at [152, 151] on div "Unsecured Nonpriority Claims New Claim Import CSV Export CSV Delete All Credito…" at bounding box center [361, 279] width 426 height 382
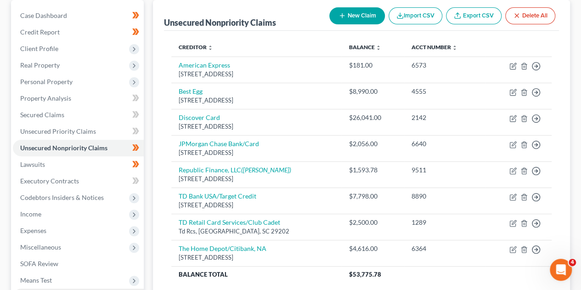
scroll to position [147, 0]
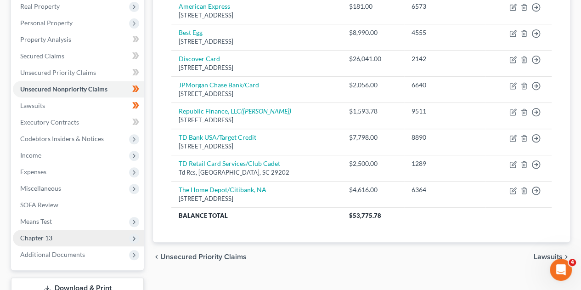
click at [136, 233] on icon at bounding box center [134, 238] width 10 height 10
click at [62, 263] on link "Chapter 13 Plan" at bounding box center [87, 271] width 113 height 17
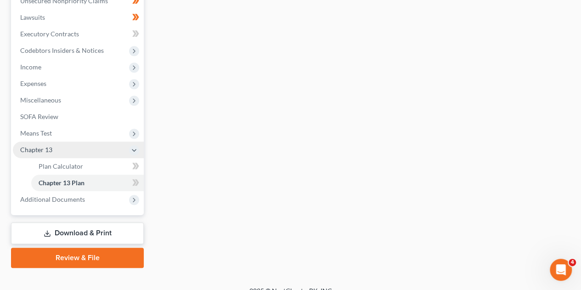
scroll to position [236, 0]
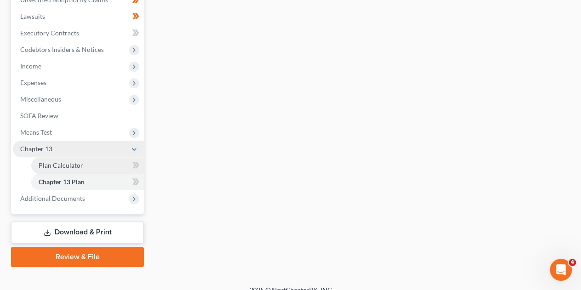
click at [68, 170] on link "Plan Calculator" at bounding box center [87, 165] width 113 height 17
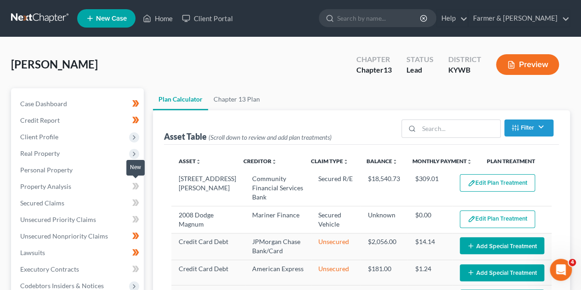
select select "59"
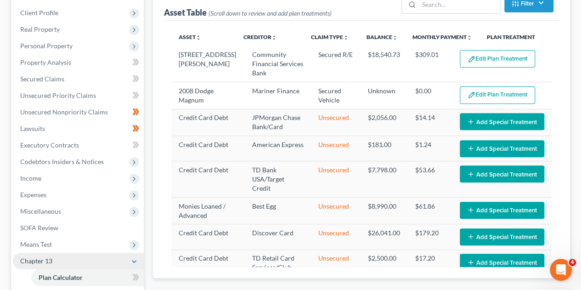
scroll to position [147, 0]
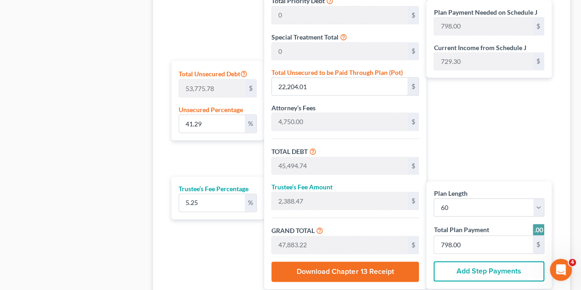
scroll to position [511, 0]
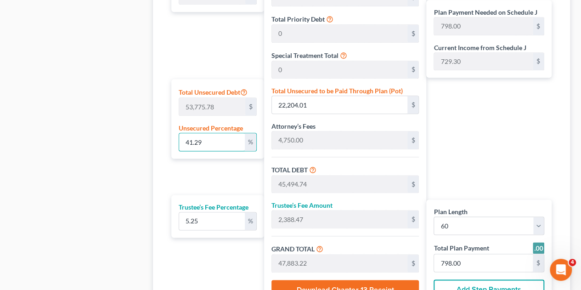
drag, startPoint x: 204, startPoint y: 140, endPoint x: 160, endPoint y: 142, distance: 43.7
click at [160, 142] on div "Calculator Plan Length 1 2 3 4 5 6 7 8 9 10 11 12 13 14 15 16 17 18 19 20 21 22…" at bounding box center [361, 110] width 417 height 416
type input "5"
type input "2,688.78"
type input "25,979.51"
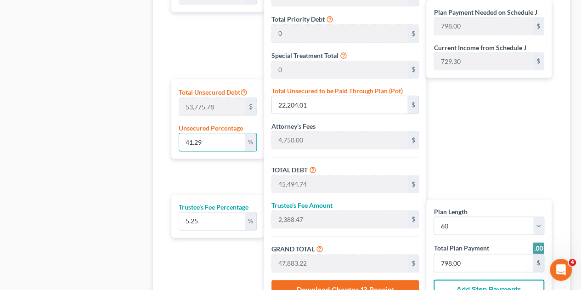
type input "1,363.92"
type input "27,343.44"
type input "456.00"
type input "50"
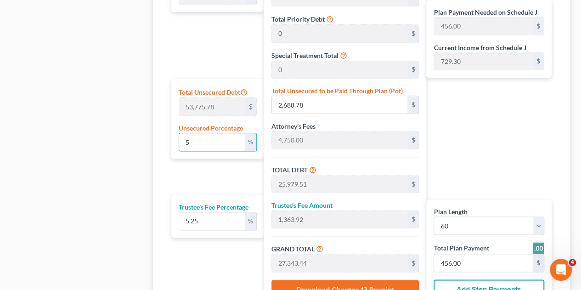
type input "26,887.89"
type input "50,178.61"
type input "2,634.37"
type input "52,812.99"
type input "880.00"
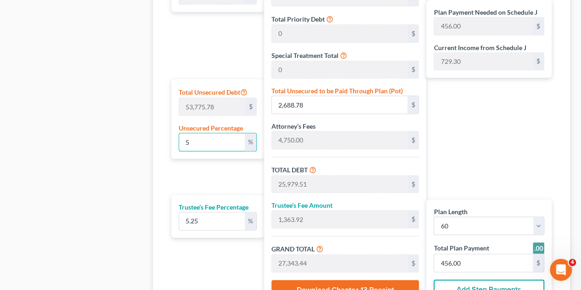
type input "880.00"
type input "5"
type input "2,688.78"
type input "25,979.51"
type input "1,363.92"
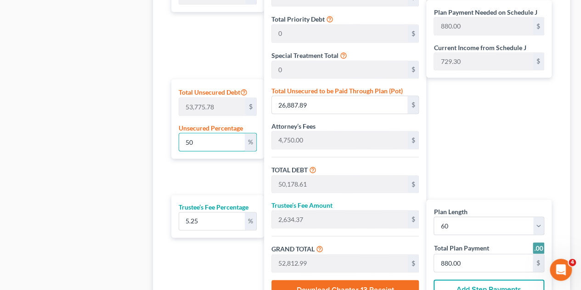
type input "27,343.44"
type input "456.00"
type input "23,290.73"
type input "1,222.76"
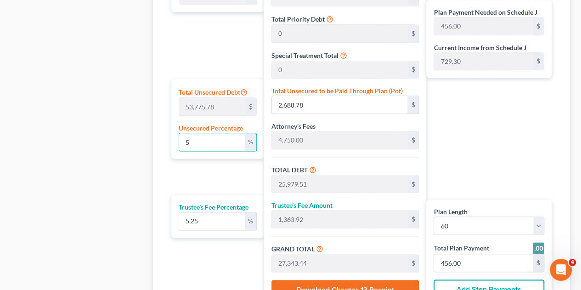
type input "24,513.49"
type input "409.00"
type input "4"
type input "2,151.03"
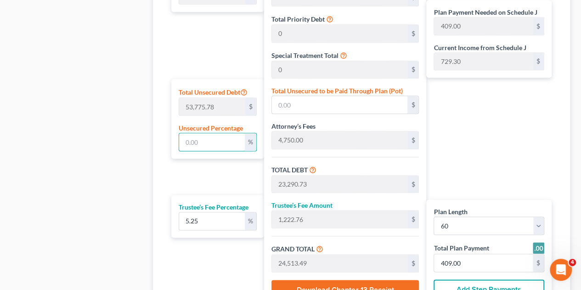
type input "25,441.76"
type input "1,335.69"
type input "26,777.45"
type input "446.00"
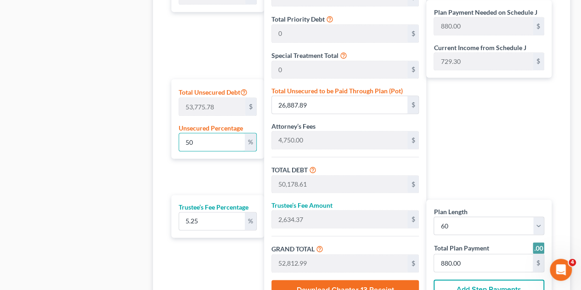
click at [157, 206] on div "Calculator Plan Length 1 2 3 4 5 6 7 8 9 10 11 12 13 14 15 16 17 18 19 20 21 22…" at bounding box center [361, 110] width 417 height 416
drag, startPoint x: 196, startPoint y: 236, endPoint x: 280, endPoint y: 294, distance: 102.9
